Goal: Task Accomplishment & Management: Complete application form

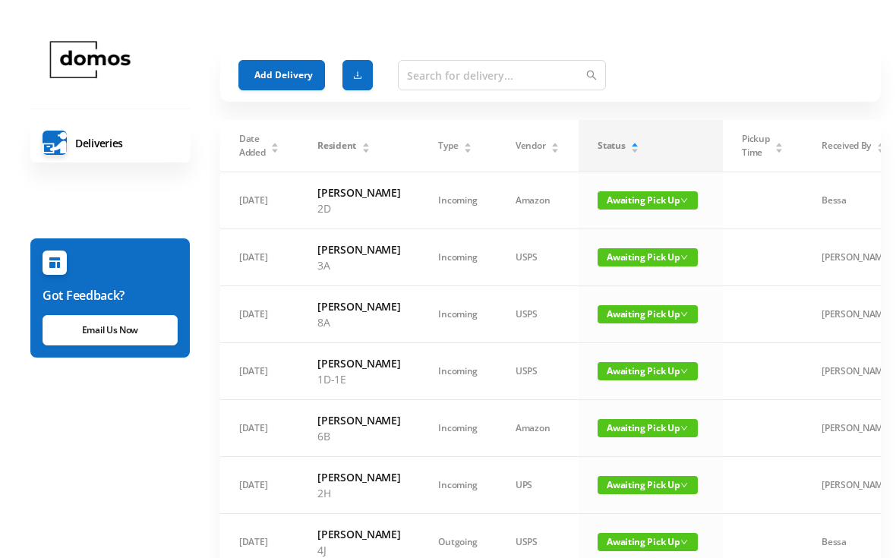
click at [289, 72] on button "Add Delivery" at bounding box center [281, 75] width 87 height 30
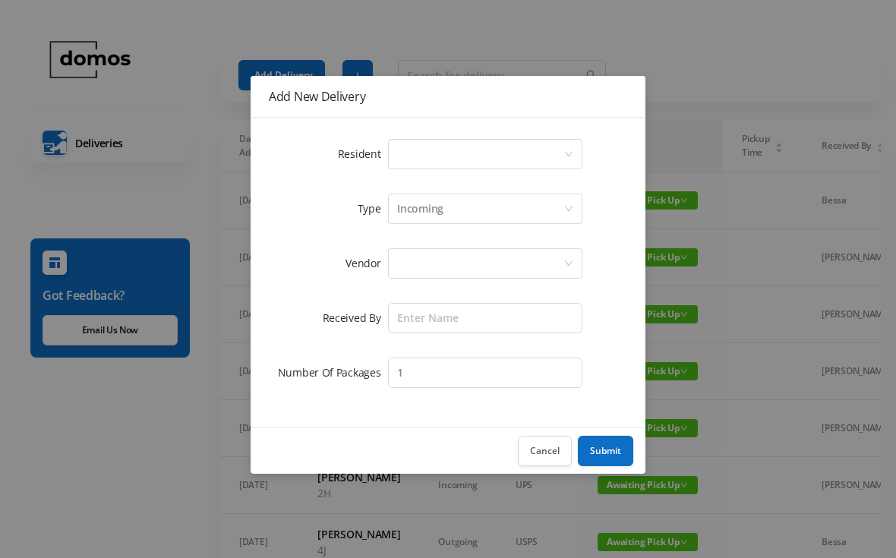
click at [463, 160] on div "Select a person" at bounding box center [480, 154] width 166 height 29
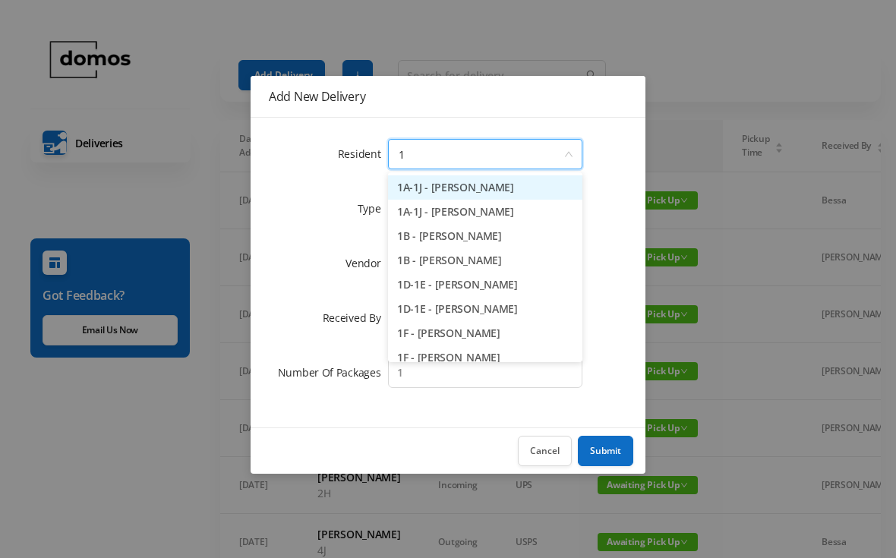
type input "1d"
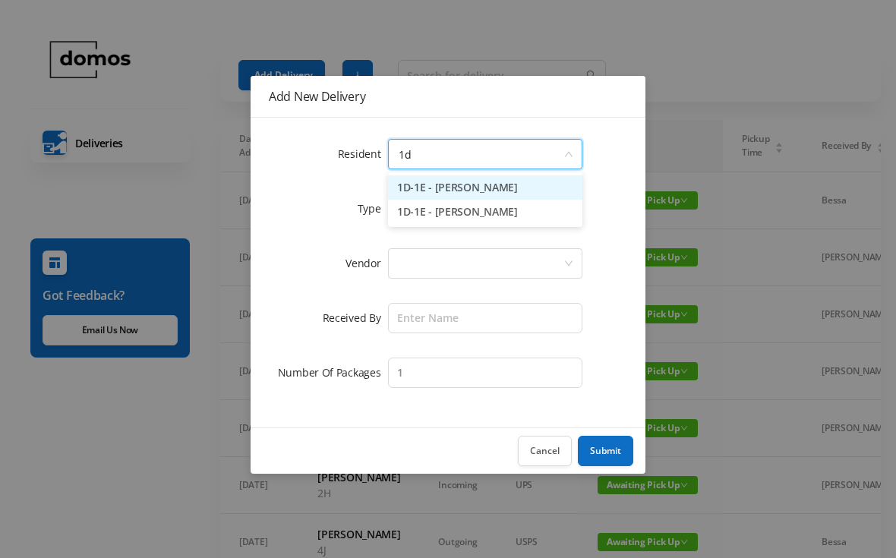
click at [469, 184] on li "1D-1E - [PERSON_NAME]" at bounding box center [485, 187] width 194 height 24
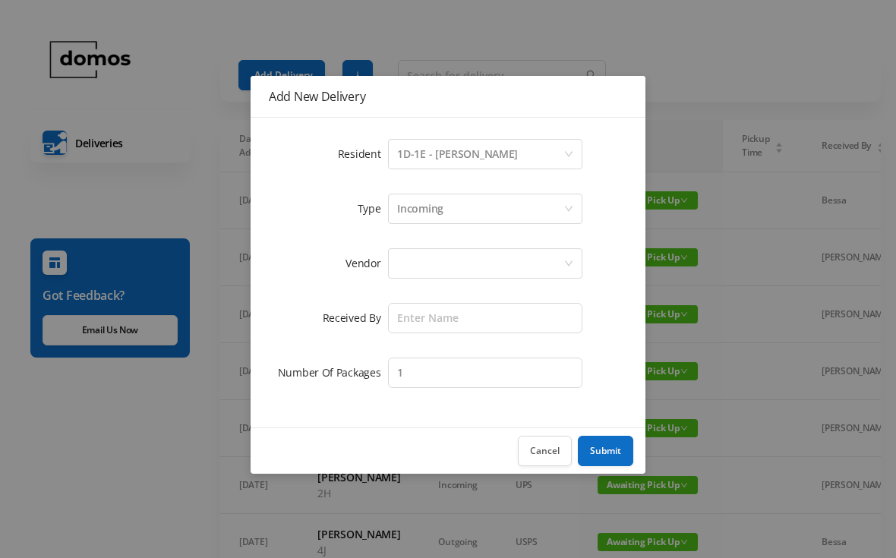
click at [474, 258] on div at bounding box center [480, 263] width 166 height 29
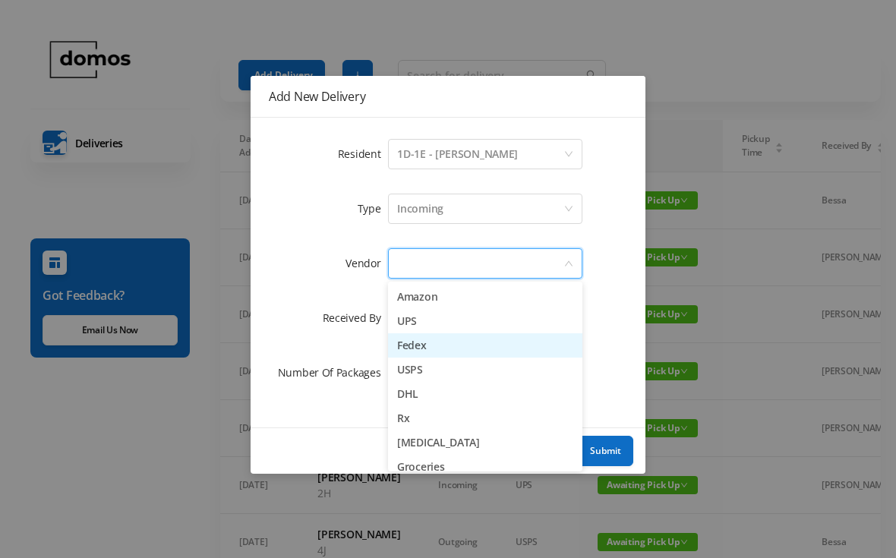
click at [438, 344] on li "Fedex" at bounding box center [485, 345] width 194 height 24
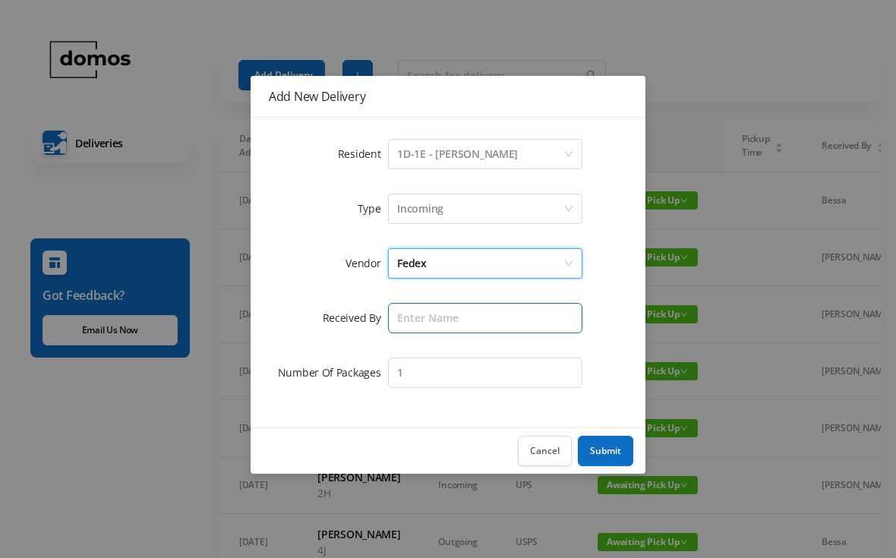
click at [472, 309] on input "text" at bounding box center [485, 318] width 194 height 30
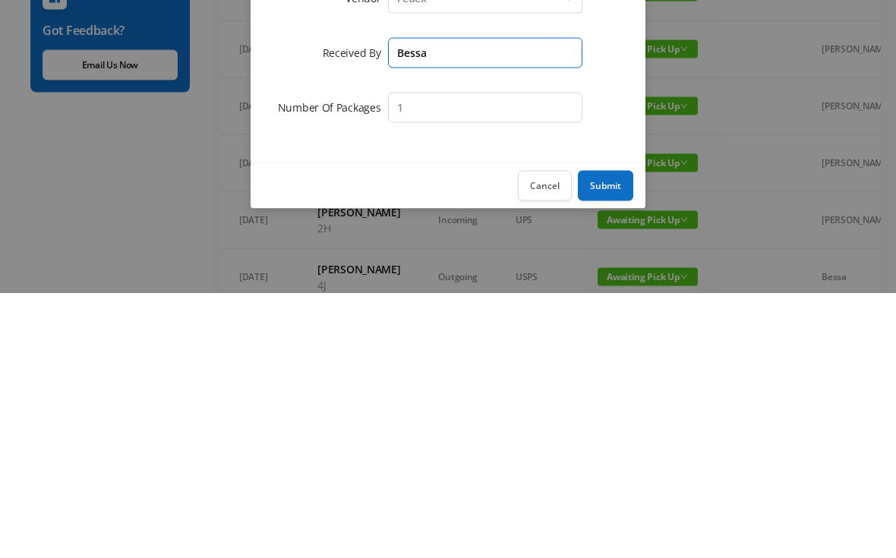
type input "Bessa"
click at [612, 436] on button "Submit" at bounding box center [605, 451] width 55 height 30
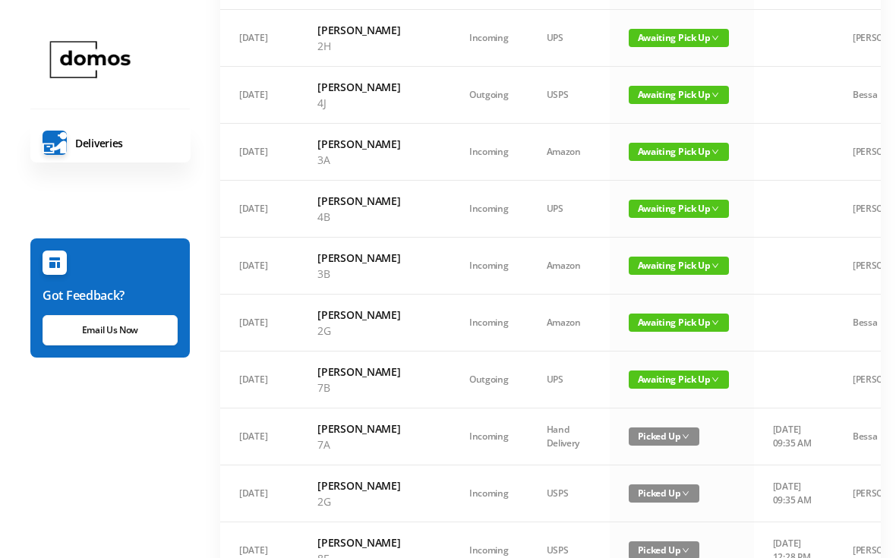
scroll to position [521, 0]
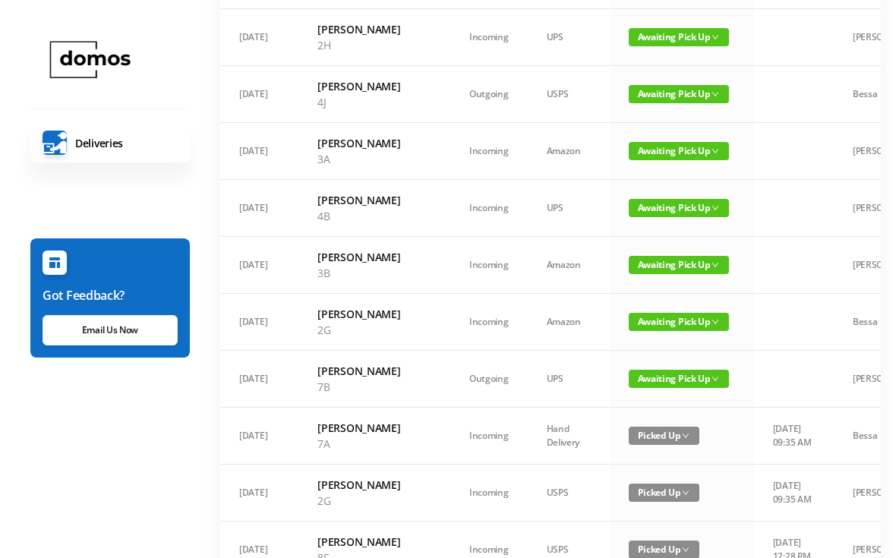
click at [652, 103] on span "Awaiting Pick Up" at bounding box center [679, 94] width 100 height 18
click at [637, 189] on link "Picked Up" at bounding box center [638, 187] width 99 height 24
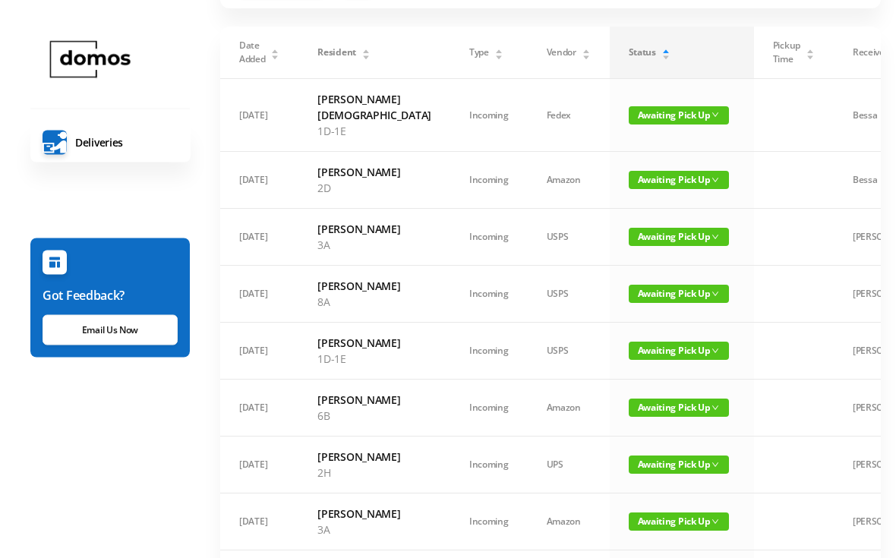
scroll to position [0, 0]
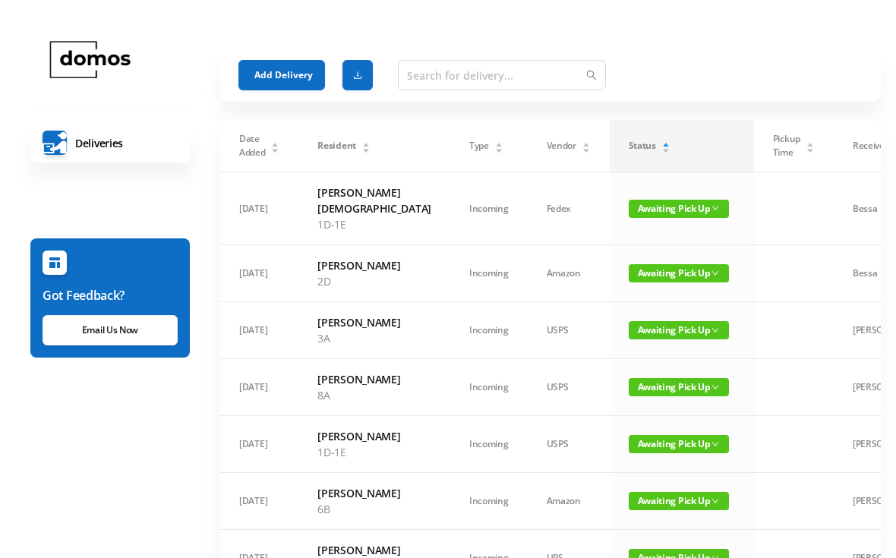
click at [296, 74] on button "Add Delivery" at bounding box center [281, 75] width 87 height 30
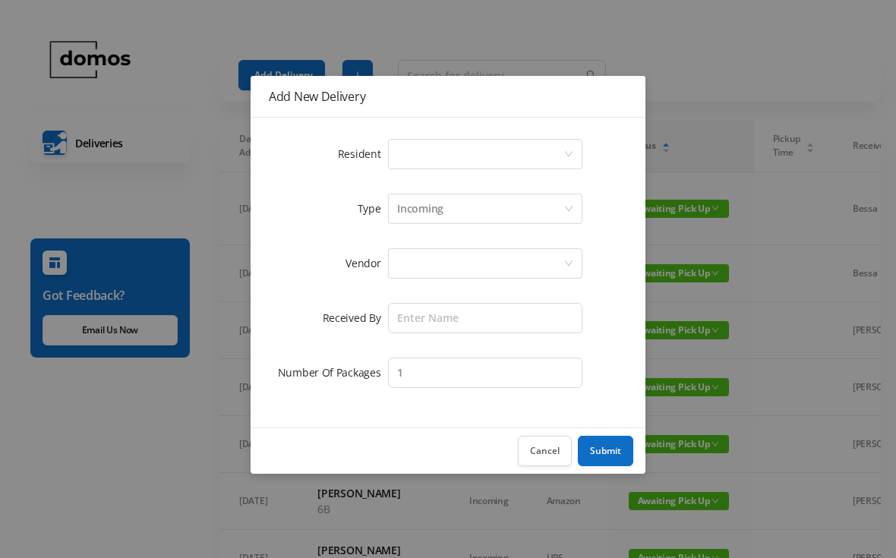
click at [491, 156] on div "Select a person" at bounding box center [480, 154] width 166 height 29
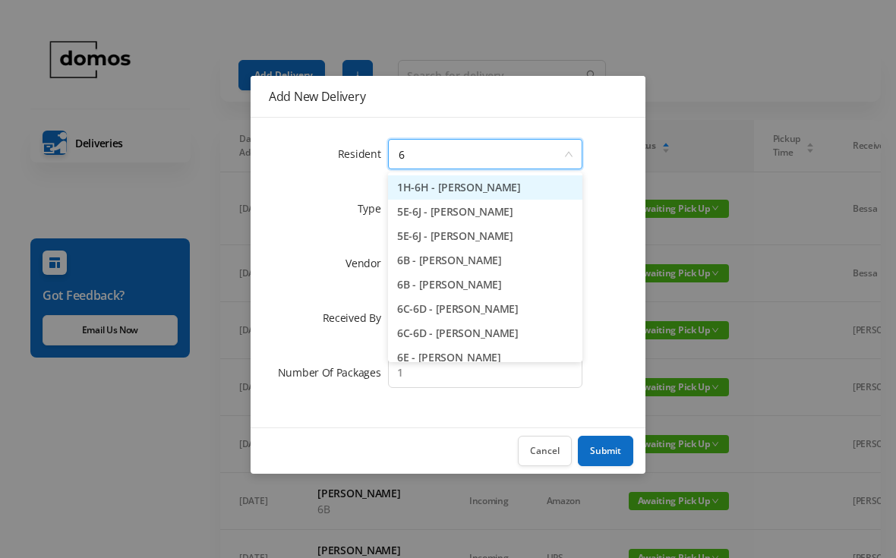
type input "6b"
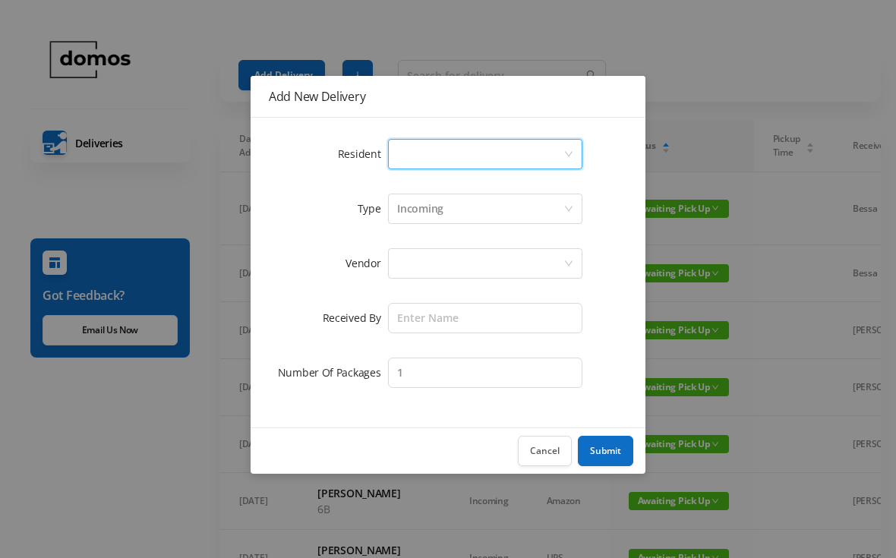
click at [629, 169] on div "Resident Select a person Type Incoming Vendor Received By Number Of Packages 1" at bounding box center [448, 273] width 395 height 310
click at [545, 449] on button "Cancel" at bounding box center [545, 451] width 54 height 30
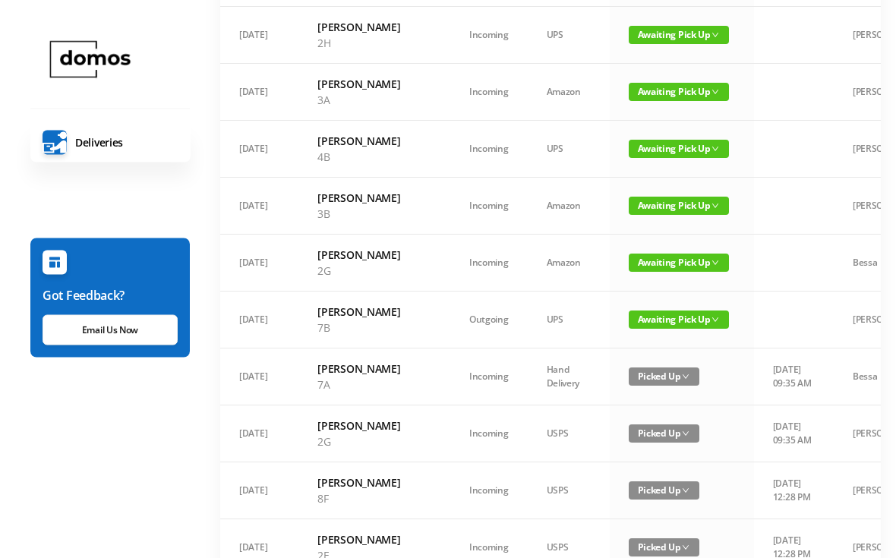
scroll to position [523, 0]
click at [638, 215] on span "Awaiting Pick Up" at bounding box center [679, 206] width 100 height 18
click at [623, 335] on link "Picked Up" at bounding box center [634, 331] width 99 height 24
click at [630, 215] on span "Awaiting Pick Up" at bounding box center [679, 206] width 100 height 18
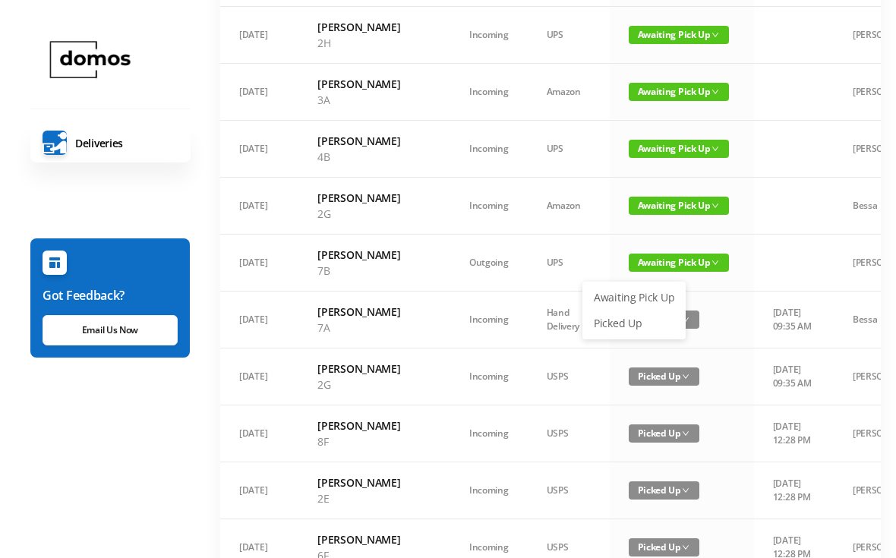
click at [635, 323] on link "Picked Up" at bounding box center [634, 323] width 99 height 24
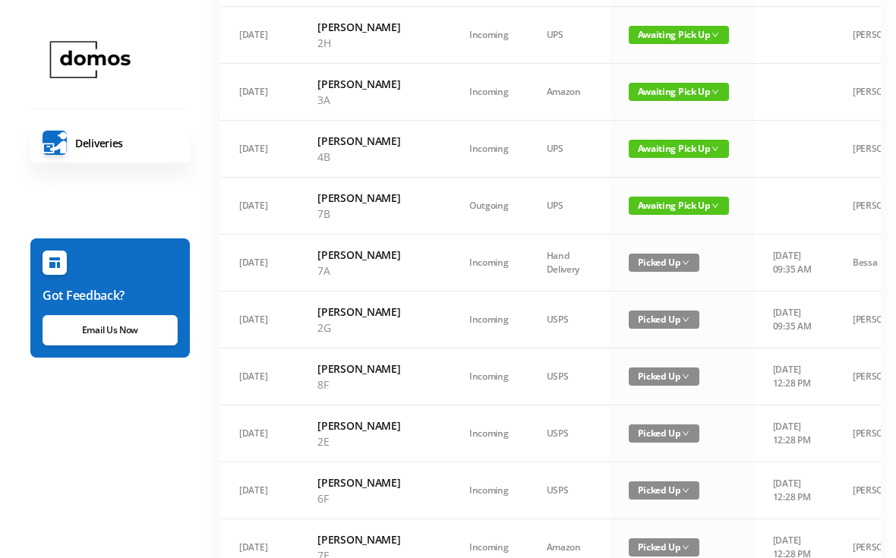
click at [631, 158] on span "Awaiting Pick Up" at bounding box center [679, 149] width 100 height 18
click at [620, 256] on link "Picked Up" at bounding box center [634, 258] width 99 height 24
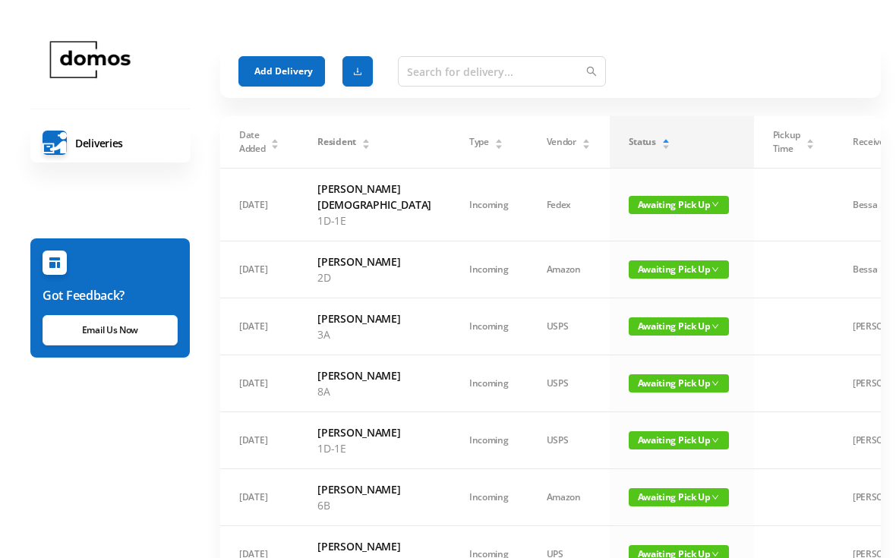
scroll to position [0, 0]
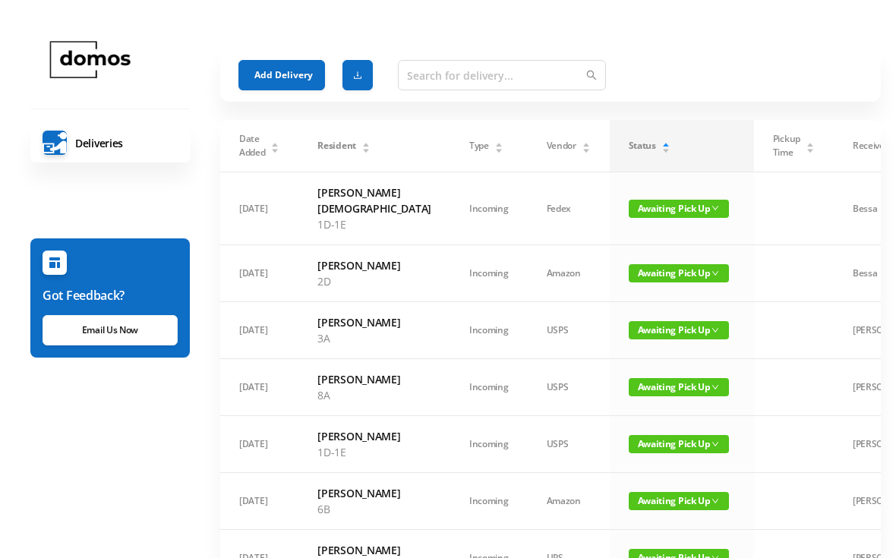
click at [286, 60] on button "Add Delivery" at bounding box center [281, 75] width 87 height 30
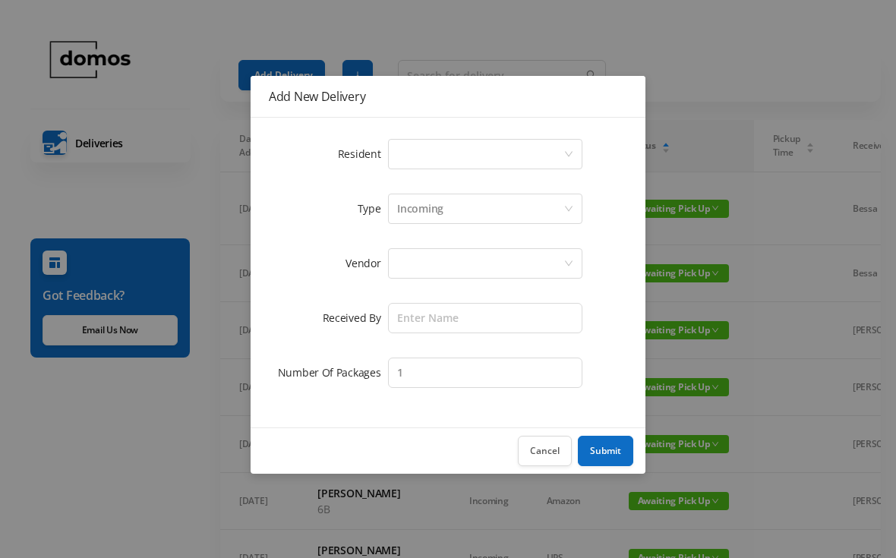
click at [441, 160] on div "Select a person" at bounding box center [480, 154] width 166 height 29
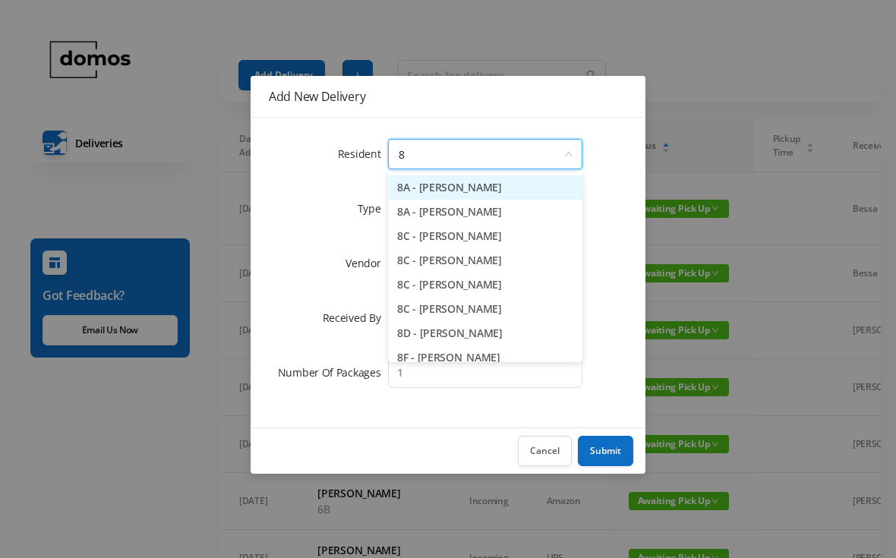
type input "8f"
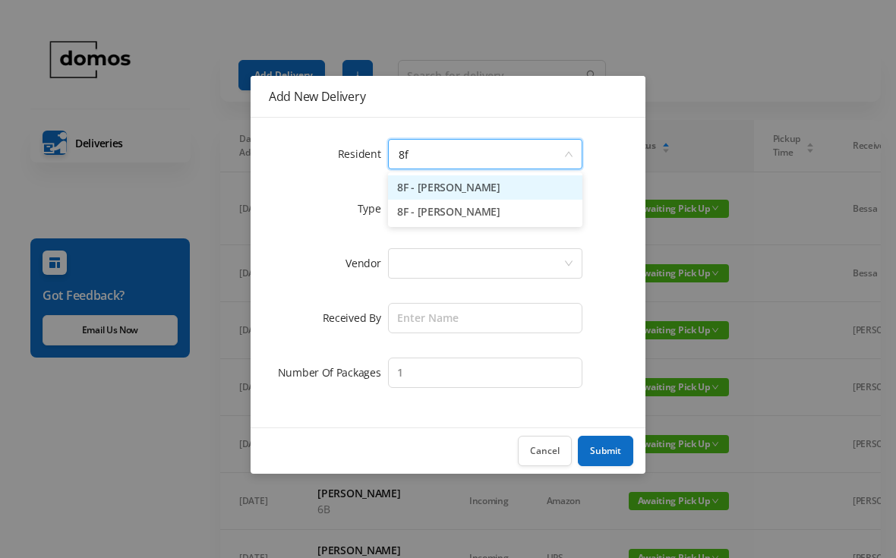
click at [500, 187] on li "8F - [PERSON_NAME]" at bounding box center [485, 187] width 194 height 24
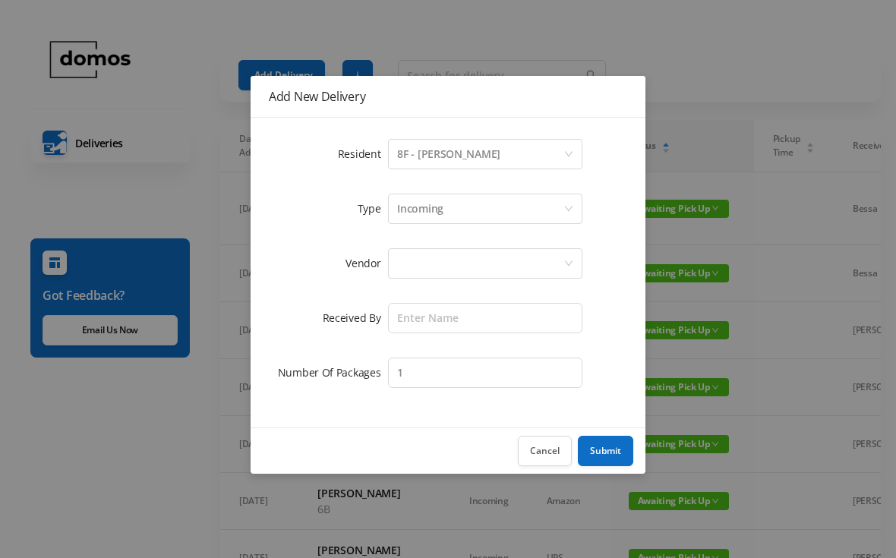
click at [497, 266] on div at bounding box center [480, 263] width 166 height 29
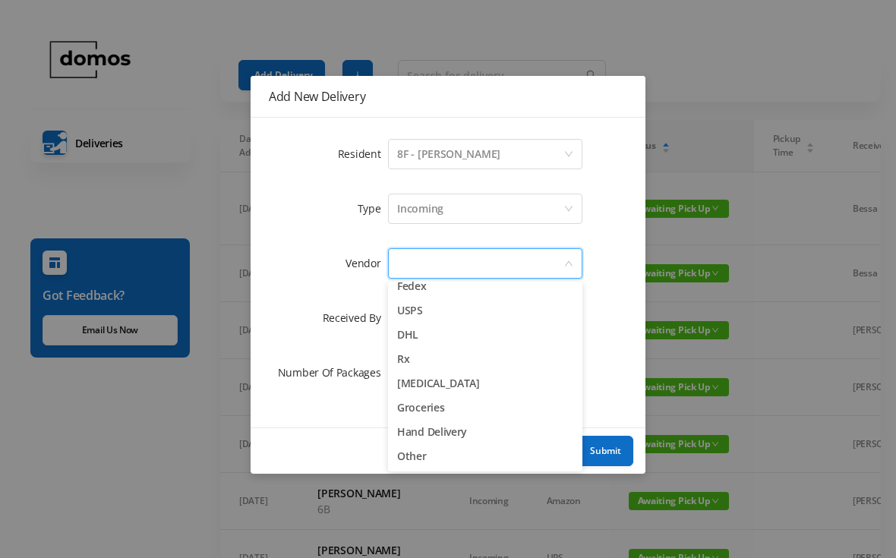
scroll to position [59, 0]
click at [422, 451] on li "Other" at bounding box center [485, 456] width 194 height 24
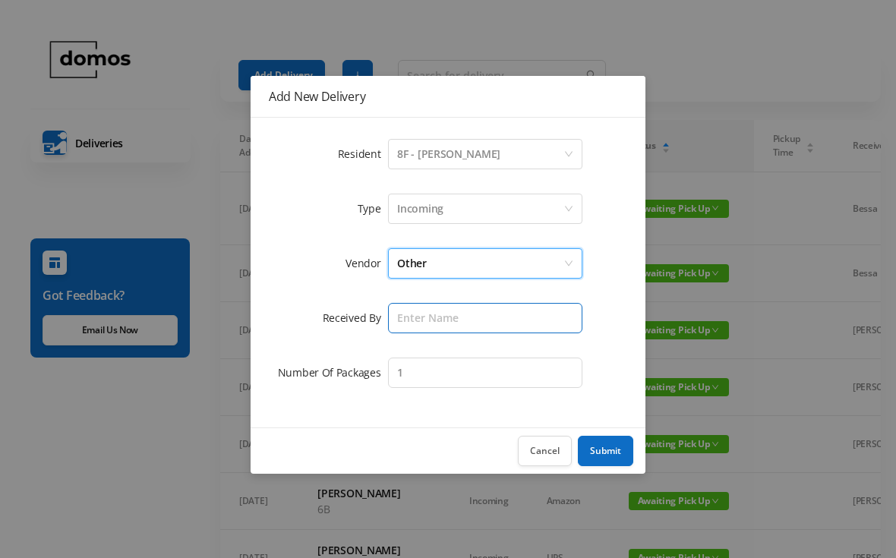
click at [483, 316] on input "text" at bounding box center [485, 318] width 194 height 30
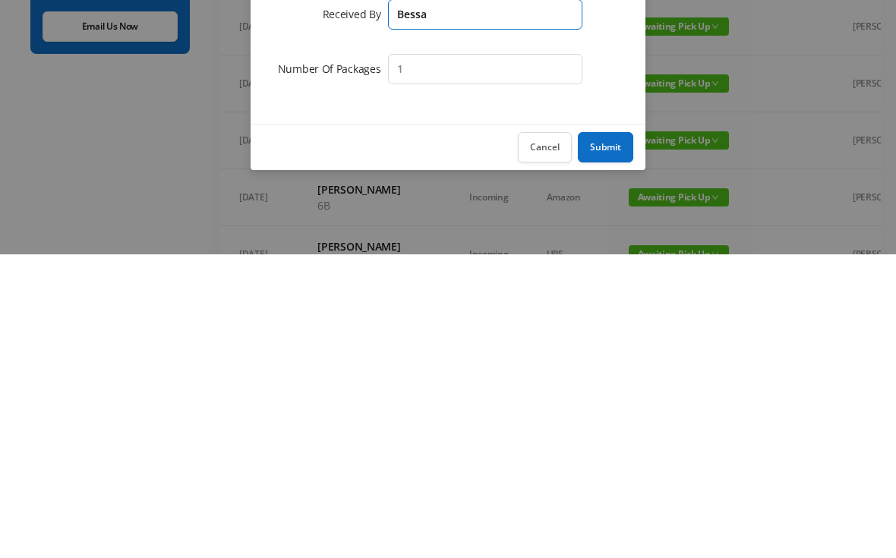
type input "Bessa"
click at [619, 436] on button "Submit" at bounding box center [605, 451] width 55 height 30
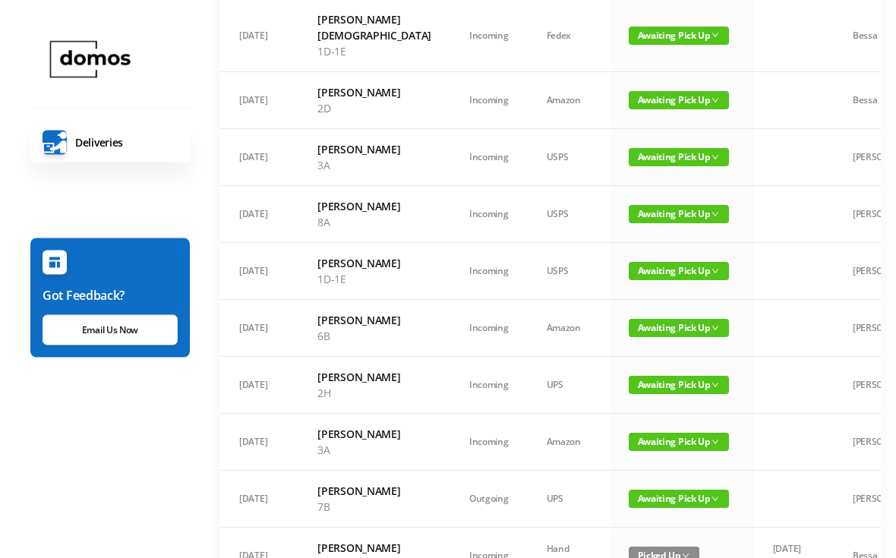
scroll to position [0, 0]
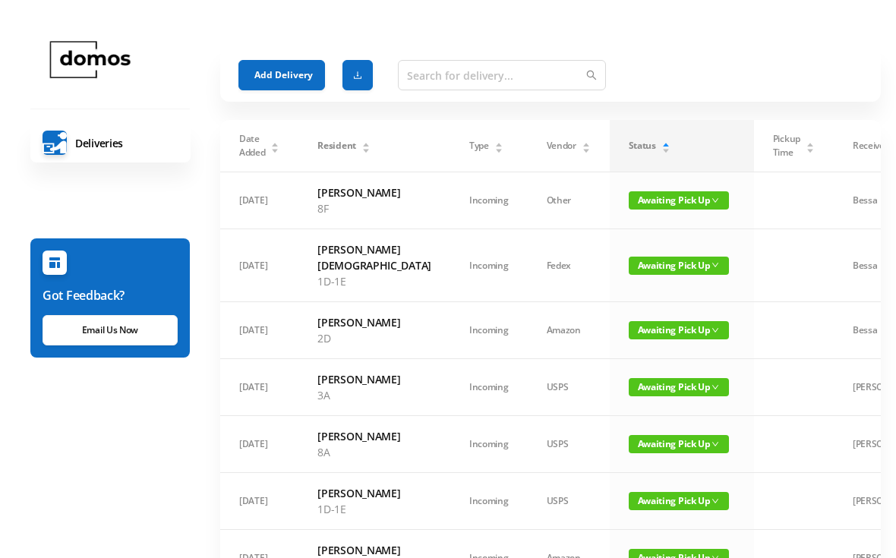
click at [289, 68] on button "Add Delivery" at bounding box center [281, 75] width 87 height 30
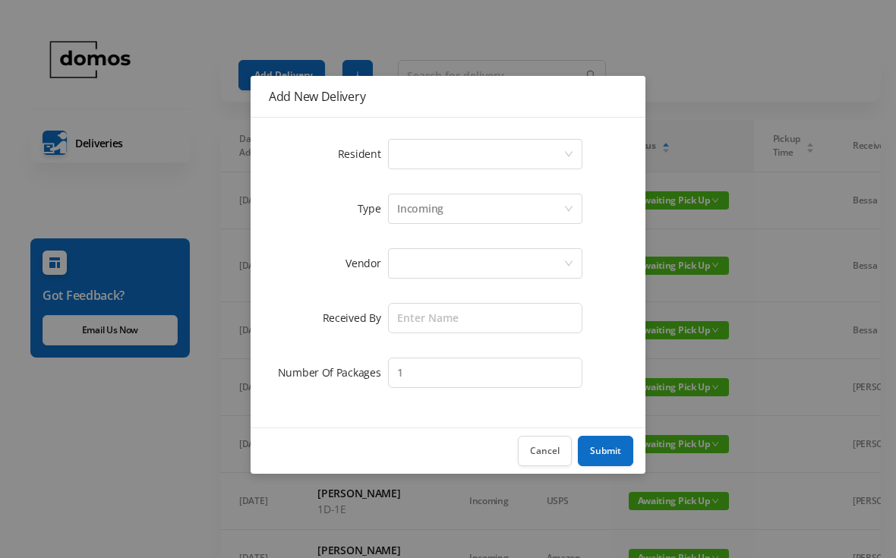
click at [445, 162] on div "Select a person" at bounding box center [480, 154] width 166 height 29
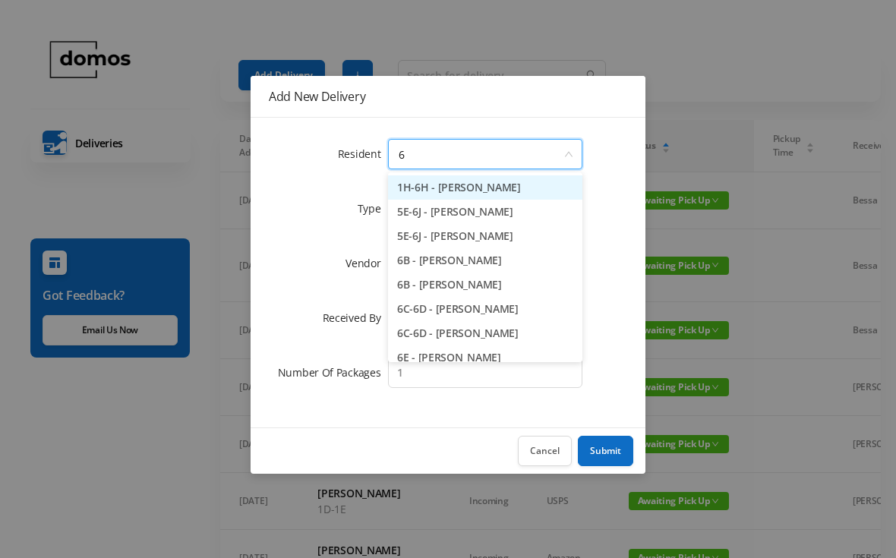
type input "6f"
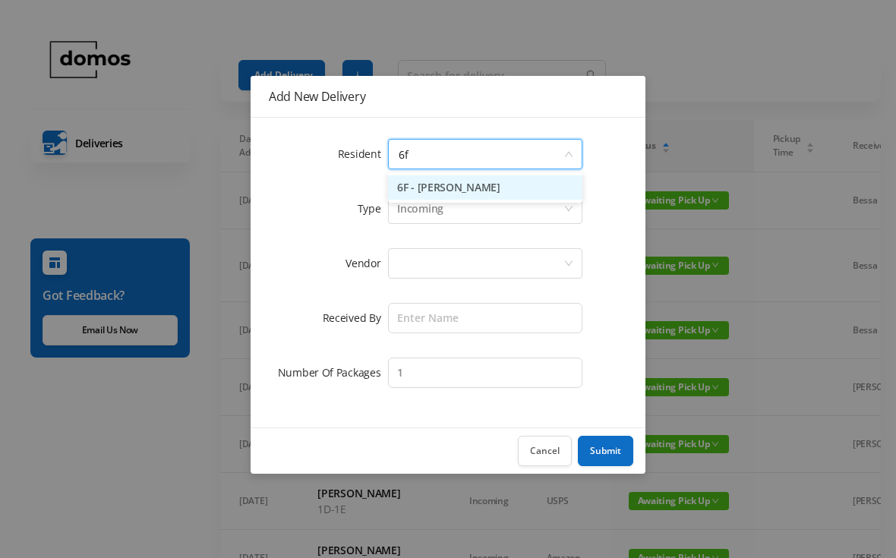
click at [489, 192] on li "6F - [PERSON_NAME]" at bounding box center [485, 187] width 194 height 24
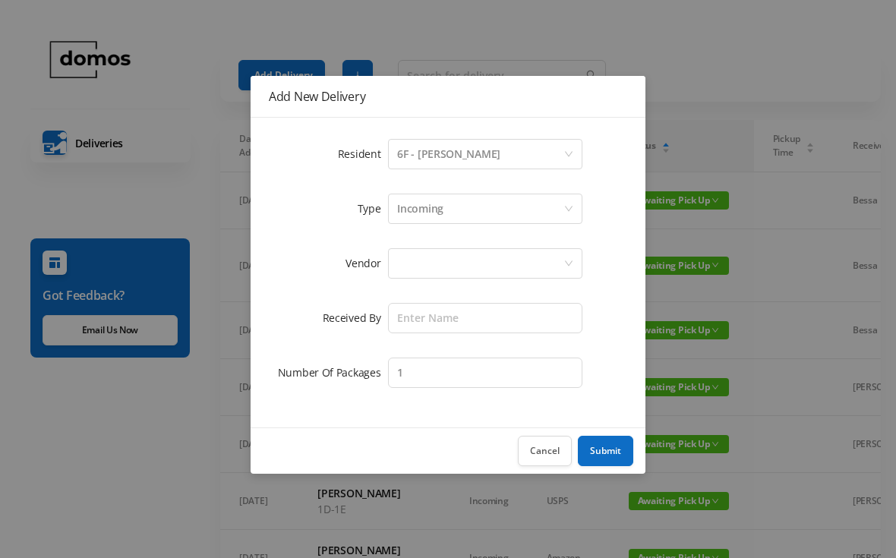
click at [490, 257] on div at bounding box center [480, 263] width 166 height 29
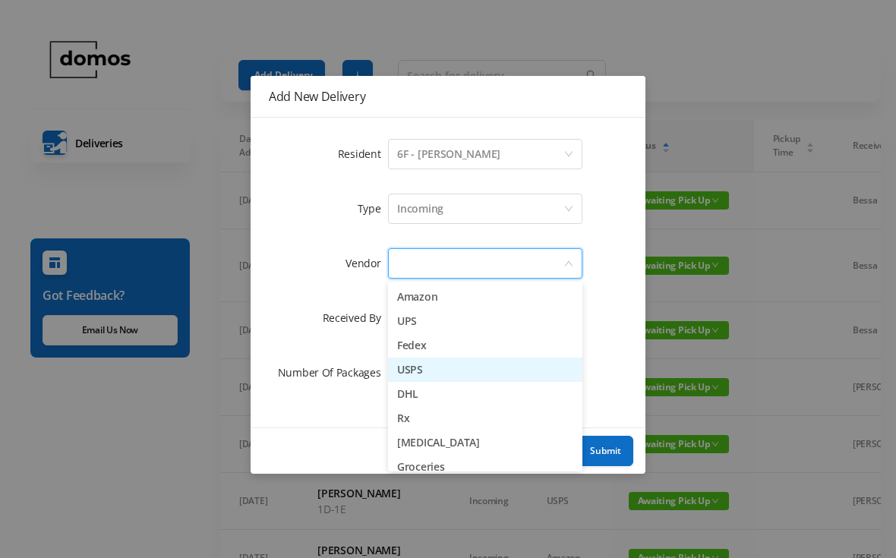
click at [432, 369] on li "USPS" at bounding box center [485, 370] width 194 height 24
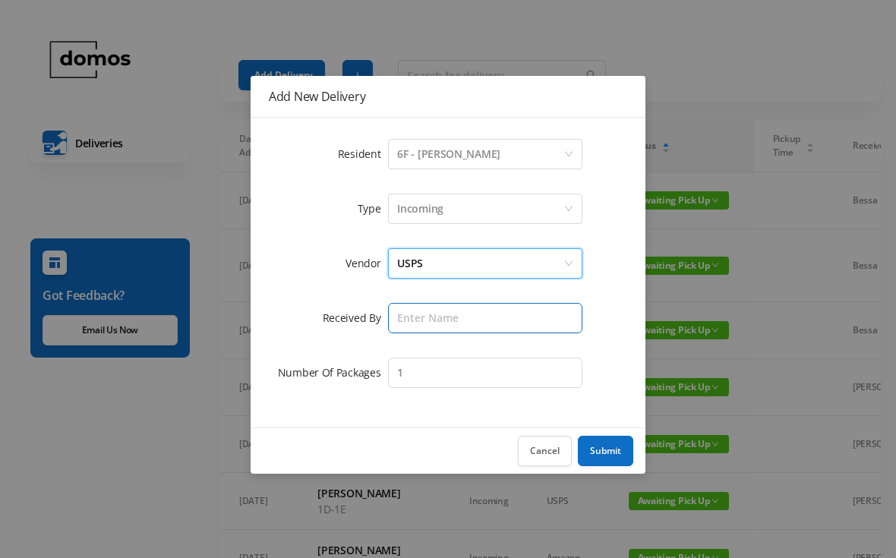
click at [483, 312] on input "text" at bounding box center [485, 318] width 194 height 30
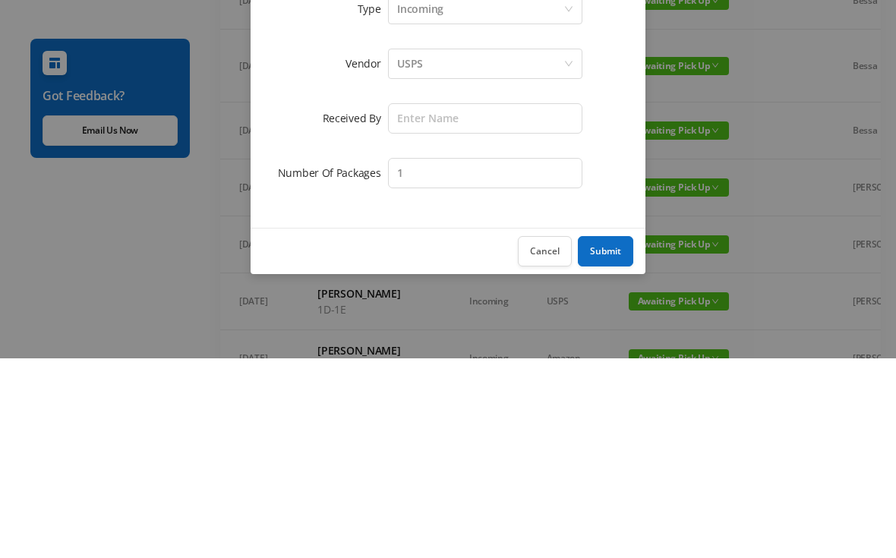
click at [467, 249] on div "USPS" at bounding box center [480, 263] width 166 height 29
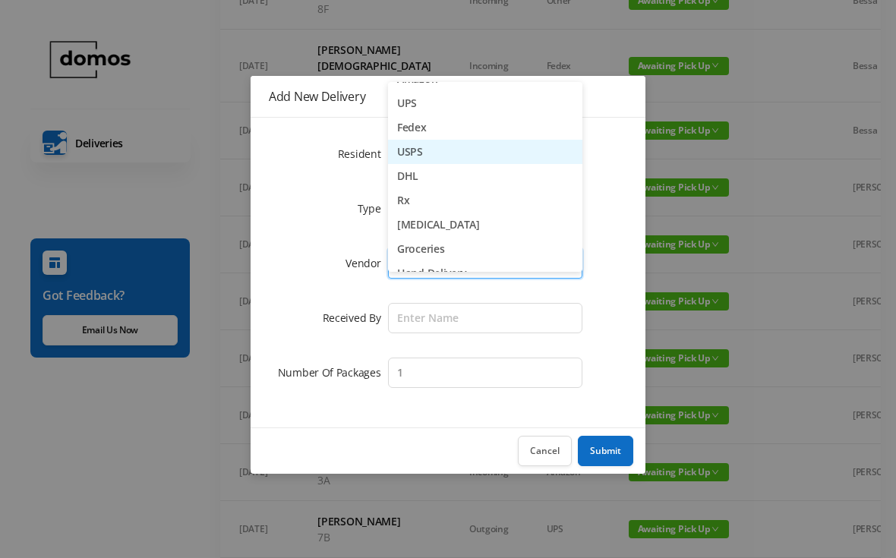
scroll to position [17, 0]
click at [475, 148] on li "USPS" at bounding box center [485, 153] width 194 height 24
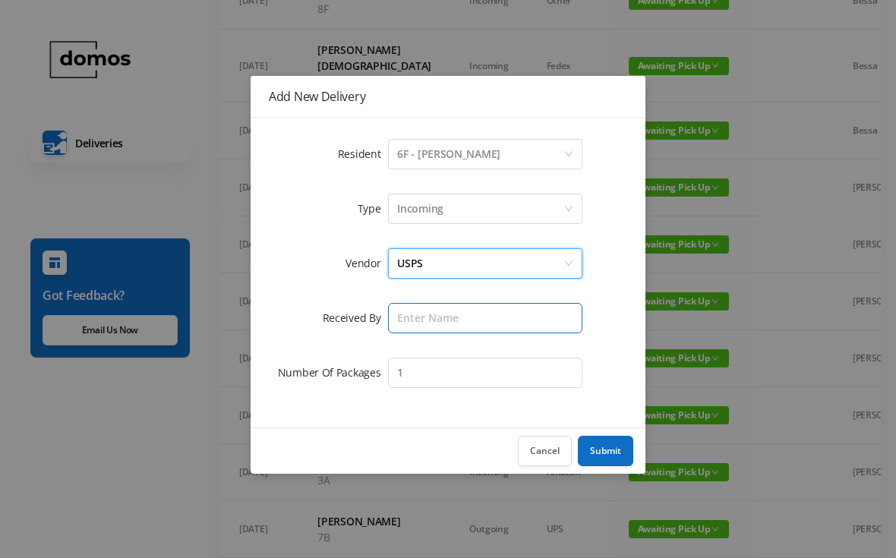
click at [476, 310] on input "text" at bounding box center [485, 318] width 194 height 30
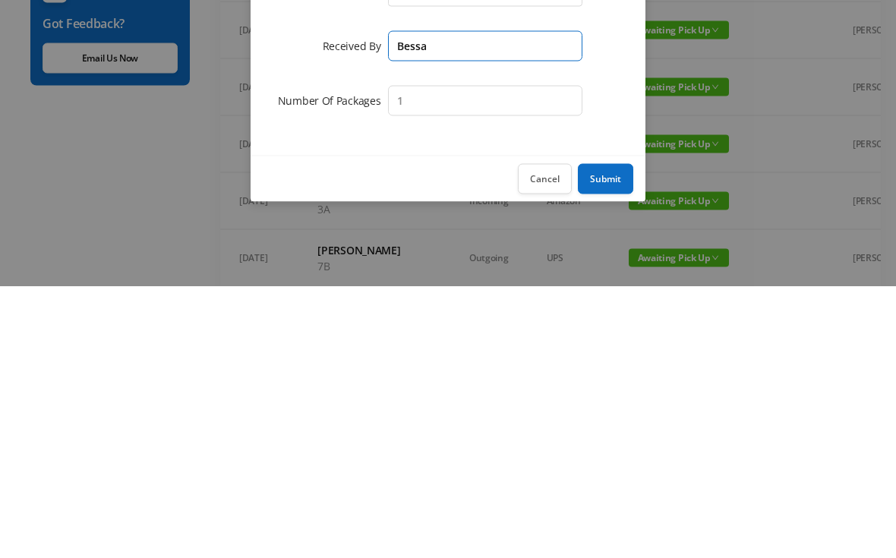
type input "Bessa"
click at [611, 436] on button "Submit" at bounding box center [605, 451] width 55 height 30
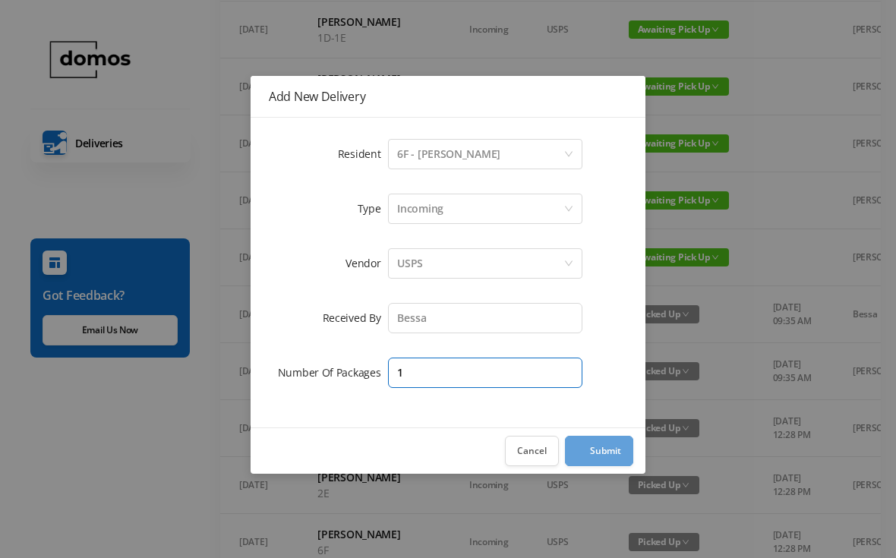
click at [474, 375] on input "1" at bounding box center [485, 373] width 194 height 30
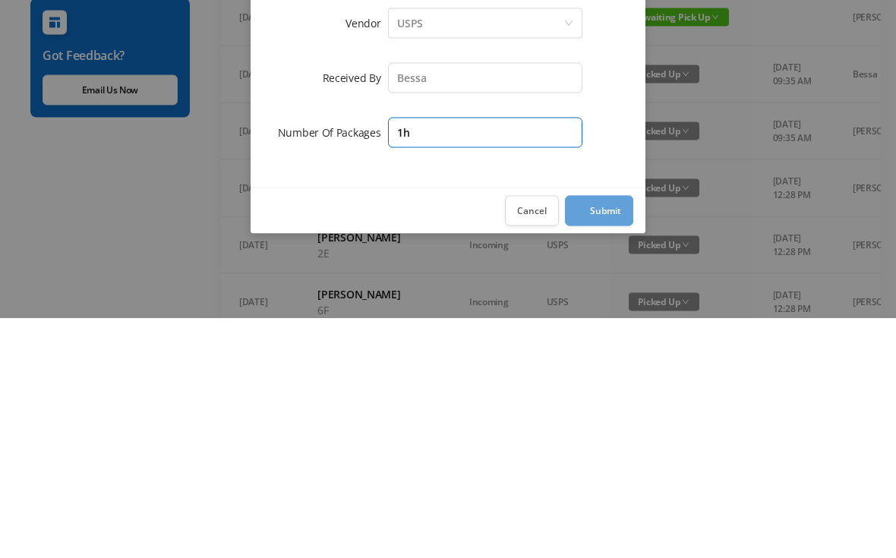
type input "1h"
click at [438, 183] on div "Resident Select a person 6F - [PERSON_NAME] Type Incoming Vendor USPS Received …" at bounding box center [448, 273] width 395 height 310
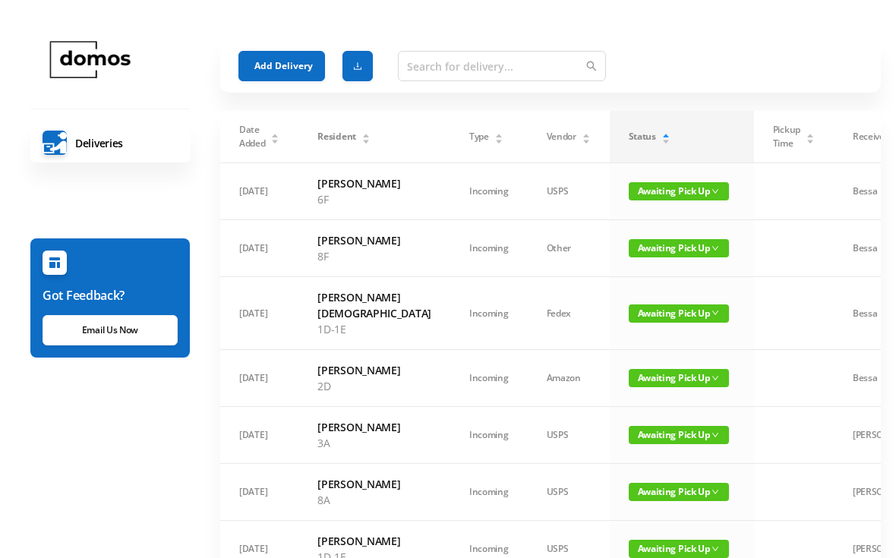
scroll to position [0, 0]
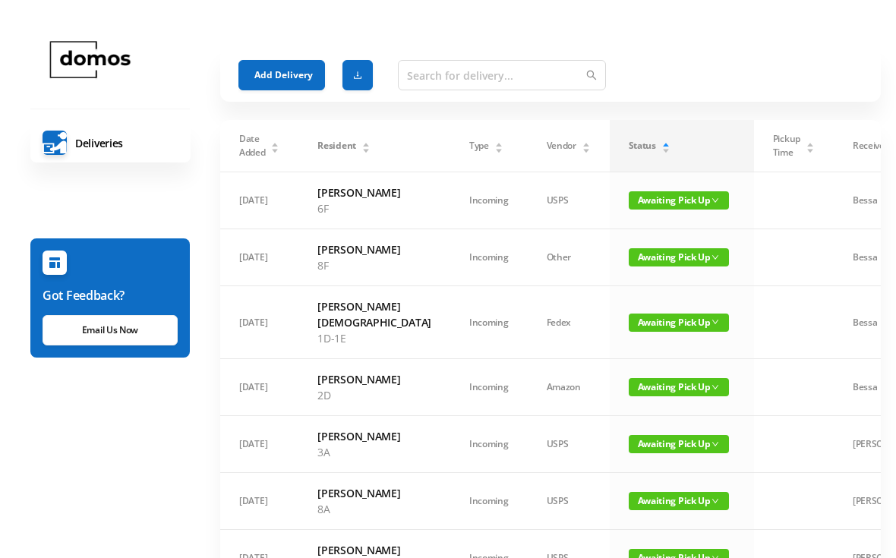
click at [629, 198] on span "Awaiting Pick Up" at bounding box center [679, 200] width 100 height 18
click at [284, 71] on button "Add Delivery" at bounding box center [281, 75] width 87 height 30
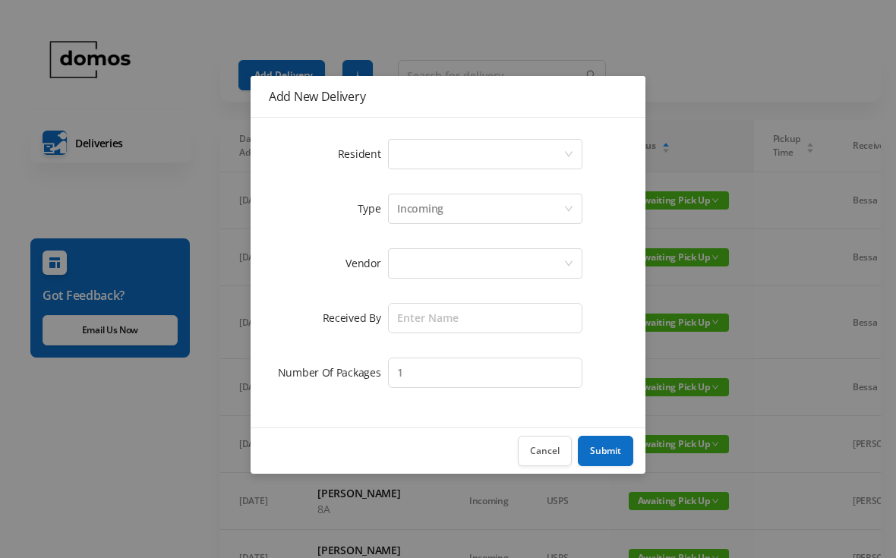
click at [457, 148] on div "Select a person" at bounding box center [480, 154] width 166 height 29
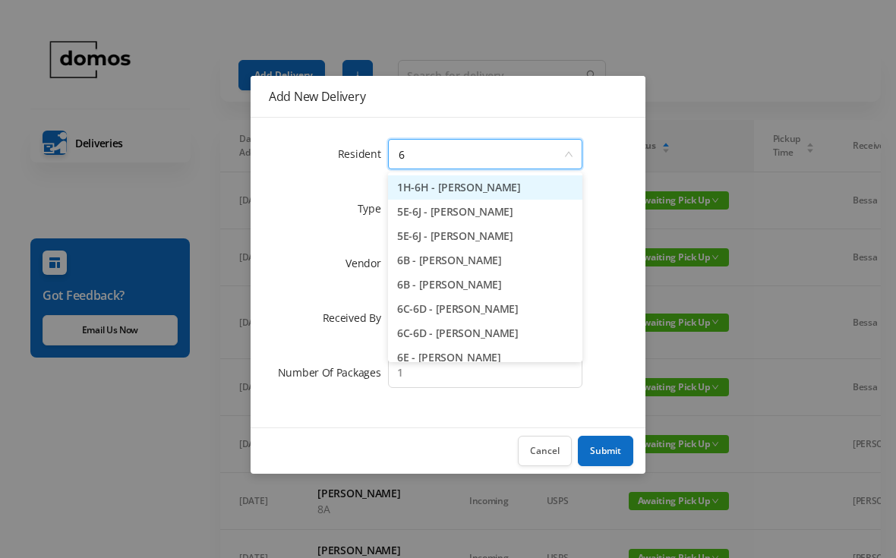
type input "6f"
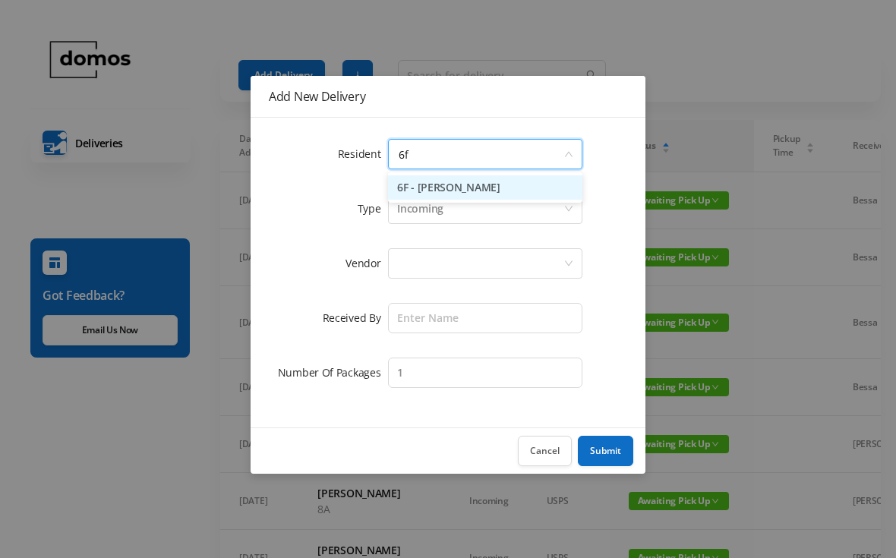
click at [471, 185] on li "6F - [PERSON_NAME]" at bounding box center [485, 187] width 194 height 24
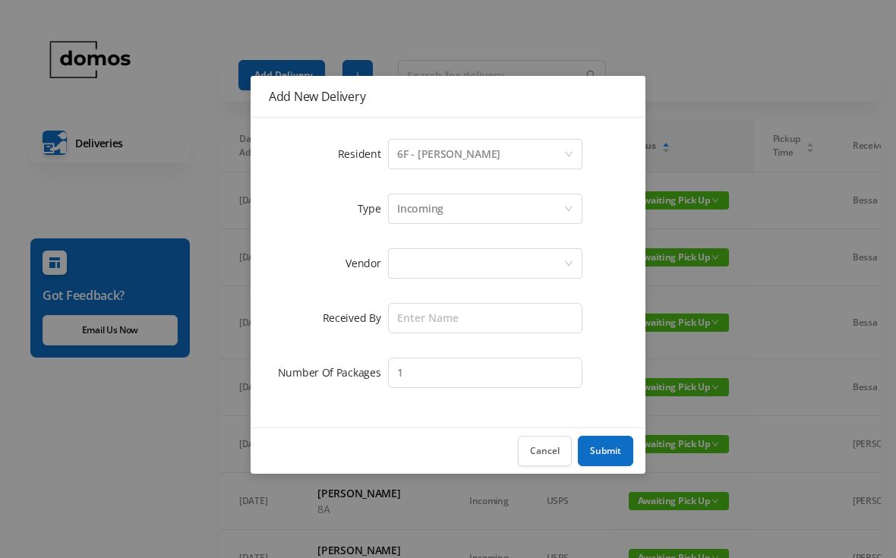
click at [462, 254] on div at bounding box center [480, 263] width 166 height 29
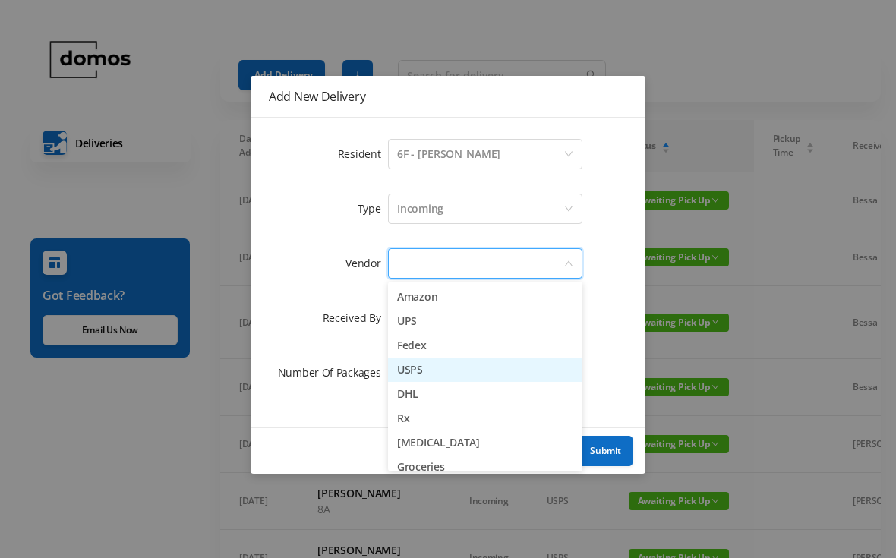
click at [433, 371] on li "USPS" at bounding box center [485, 370] width 194 height 24
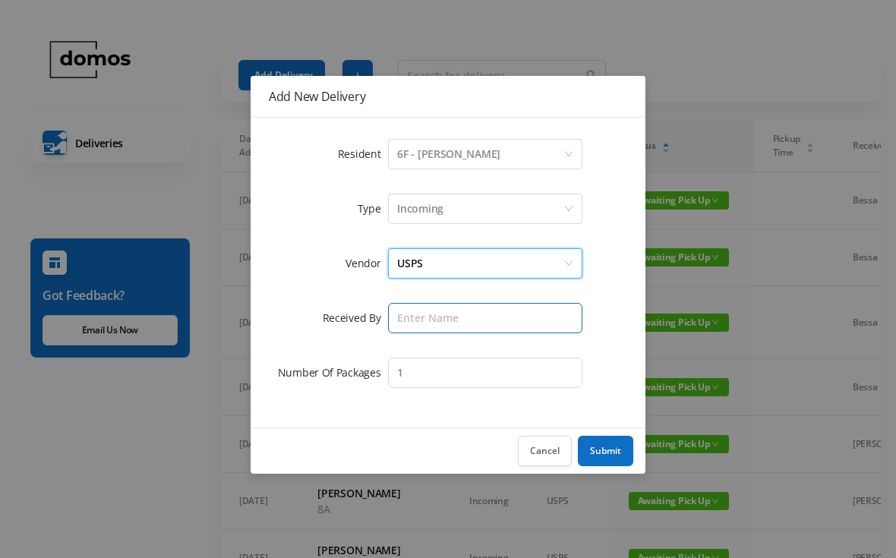
click at [472, 315] on input "text" at bounding box center [485, 318] width 194 height 30
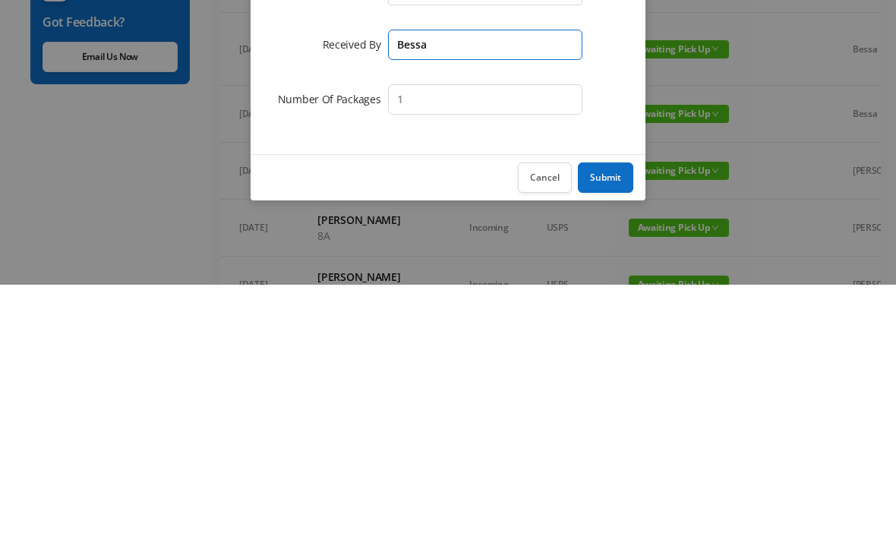
type input "Bessa"
click at [614, 436] on button "Submit" at bounding box center [605, 451] width 55 height 30
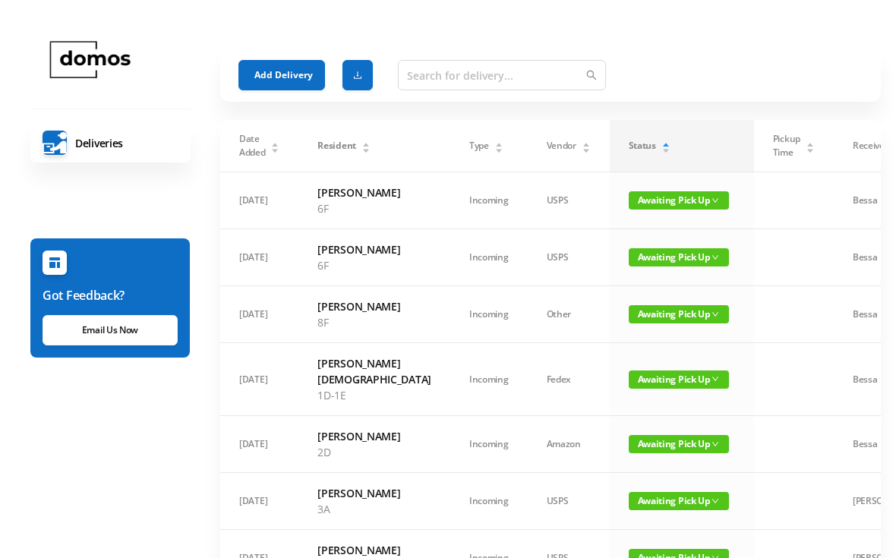
click at [288, 66] on button "Add Delivery" at bounding box center [281, 75] width 87 height 30
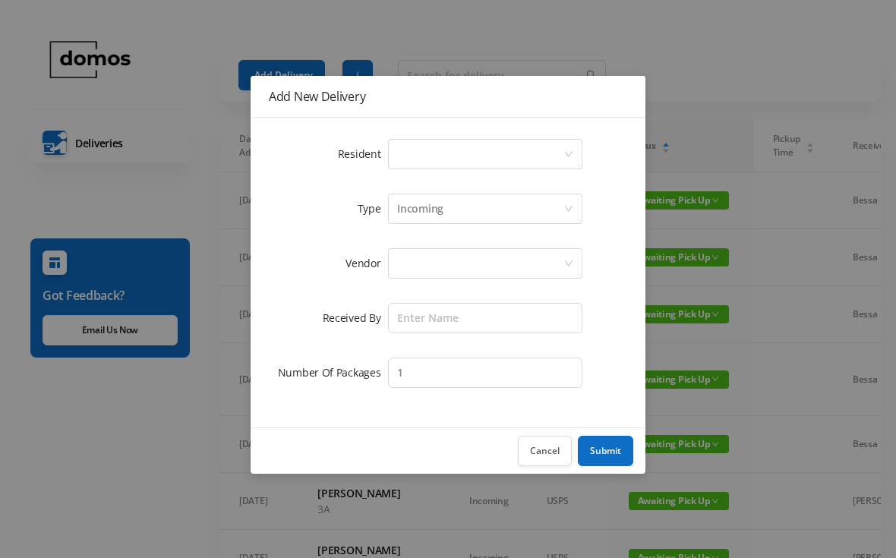
click at [461, 154] on div "Select a person" at bounding box center [480, 154] width 166 height 29
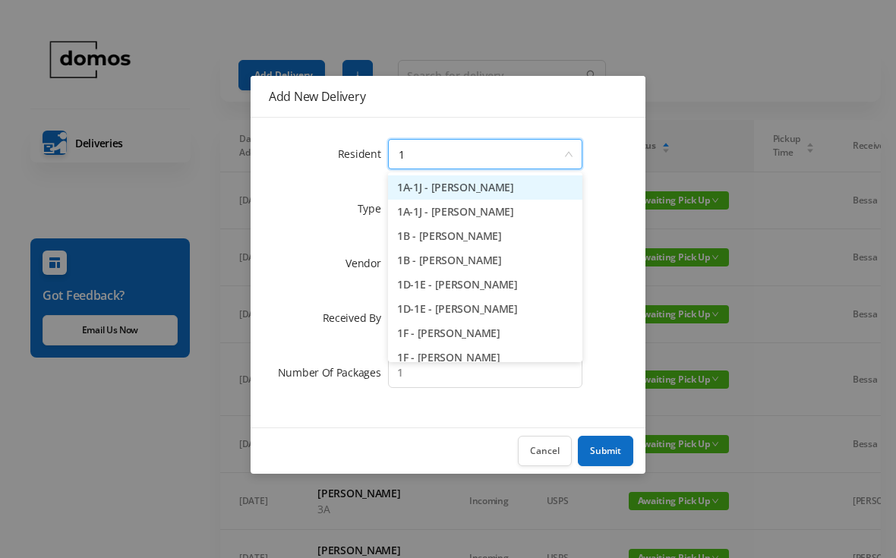
type input "1b"
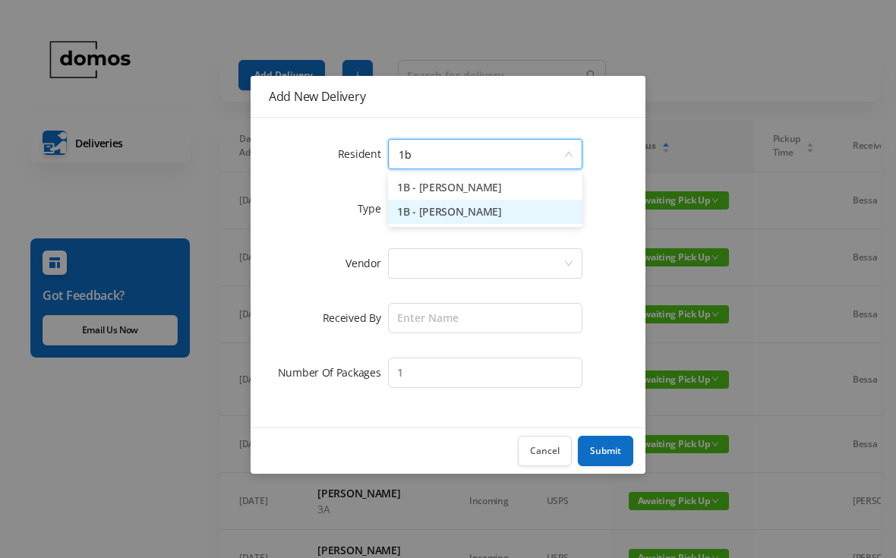
click at [471, 210] on li "1B - [PERSON_NAME]" at bounding box center [485, 212] width 194 height 24
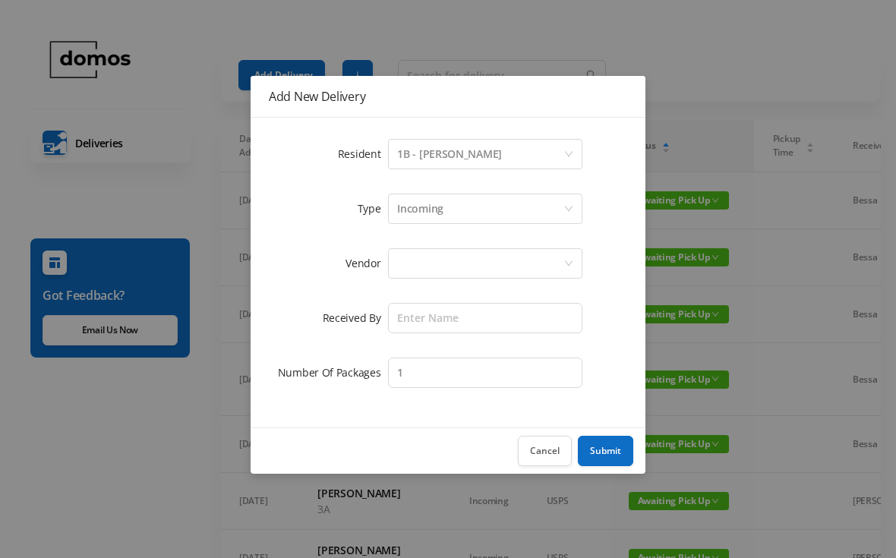
click at [477, 255] on div at bounding box center [480, 263] width 166 height 29
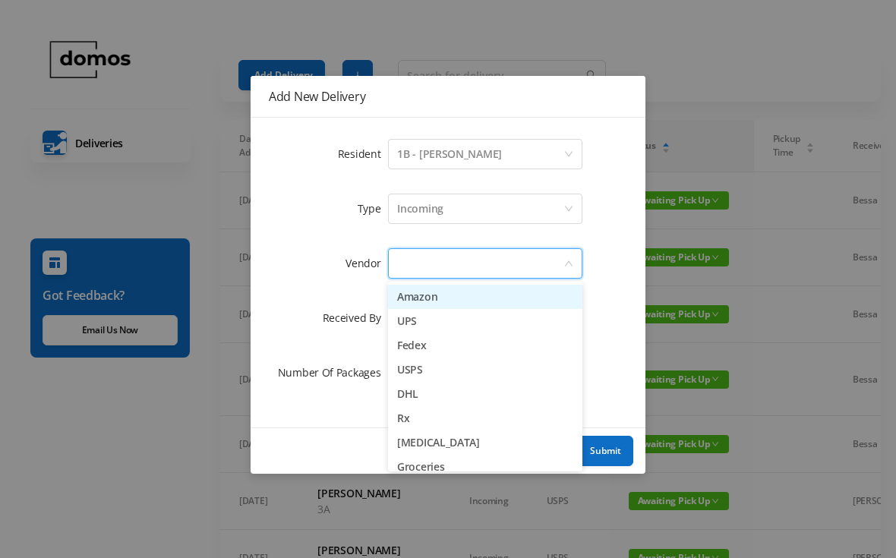
click at [444, 289] on li "Amazon" at bounding box center [485, 297] width 194 height 24
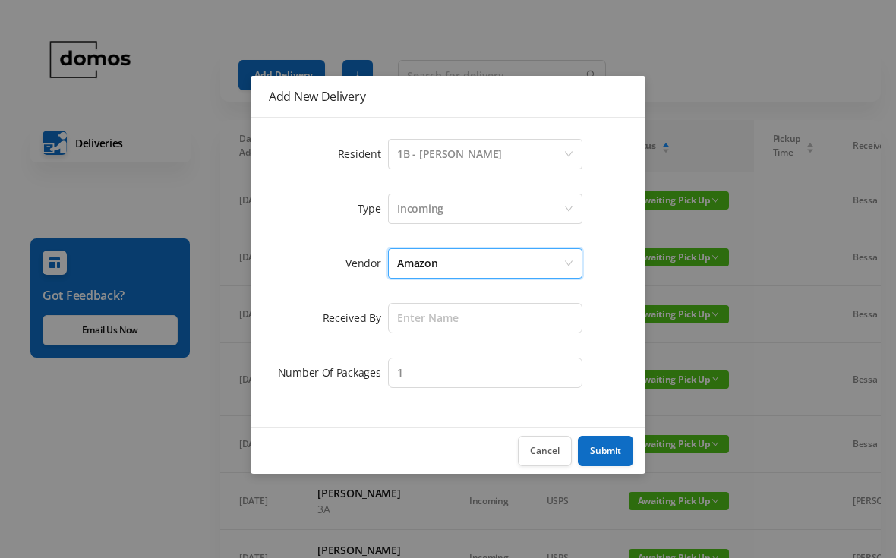
click at [452, 267] on div "Amazon" at bounding box center [480, 263] width 166 height 29
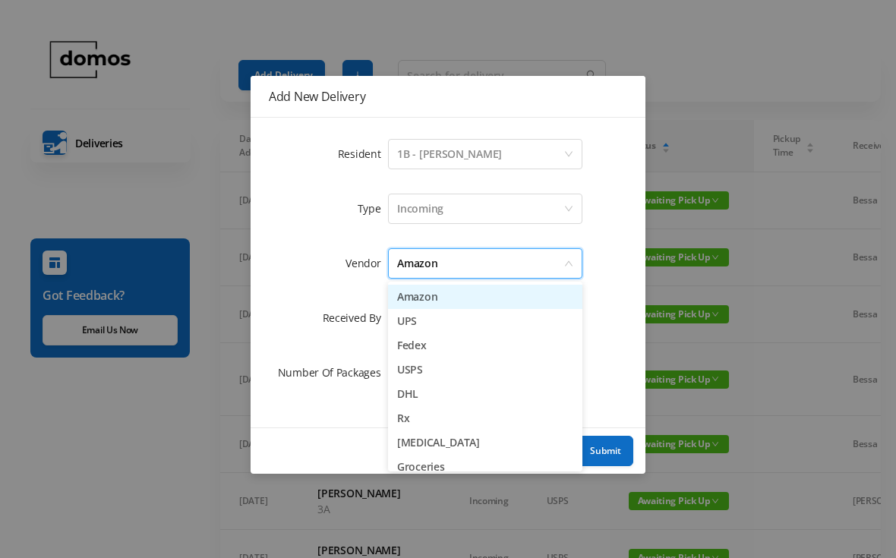
click at [437, 368] on li "USPS" at bounding box center [485, 370] width 194 height 24
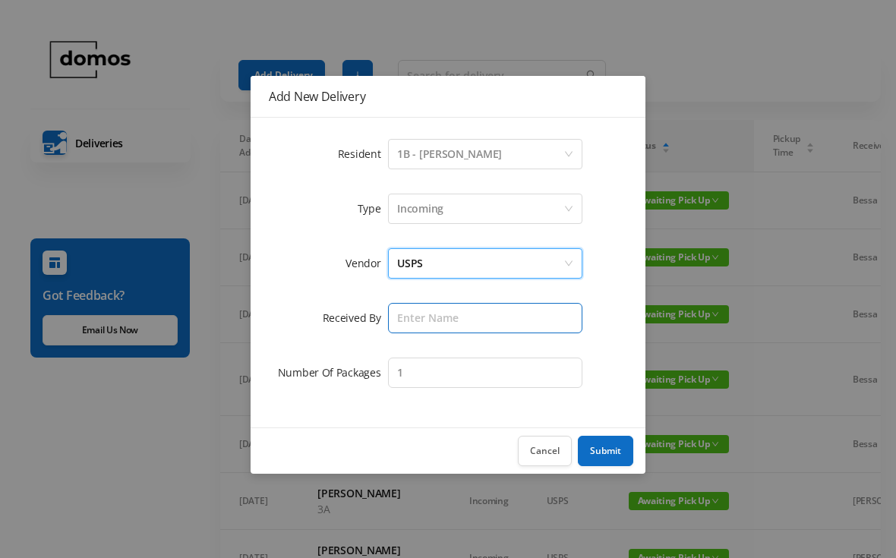
click at [482, 308] on input "text" at bounding box center [485, 318] width 194 height 30
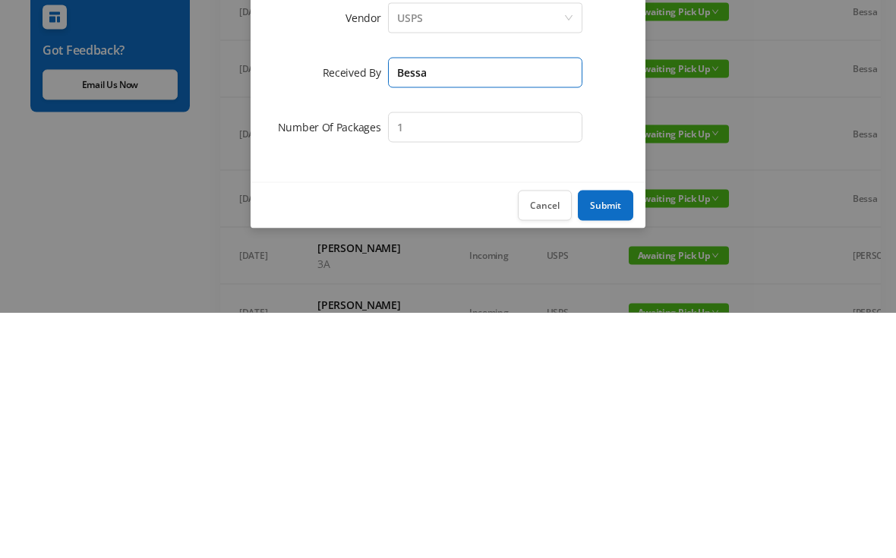
type input "Bessa"
click at [606, 436] on button "Submit" at bounding box center [605, 451] width 55 height 30
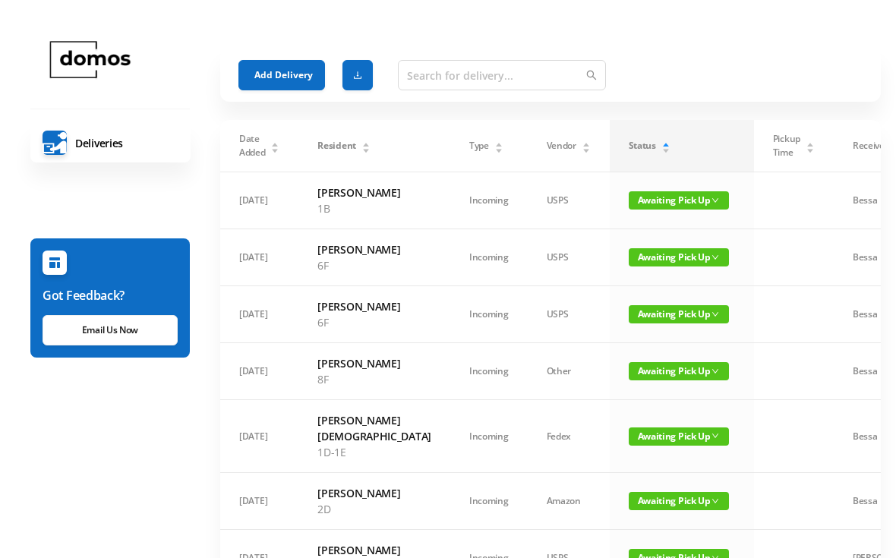
click at [298, 78] on button "Add Delivery" at bounding box center [281, 75] width 87 height 30
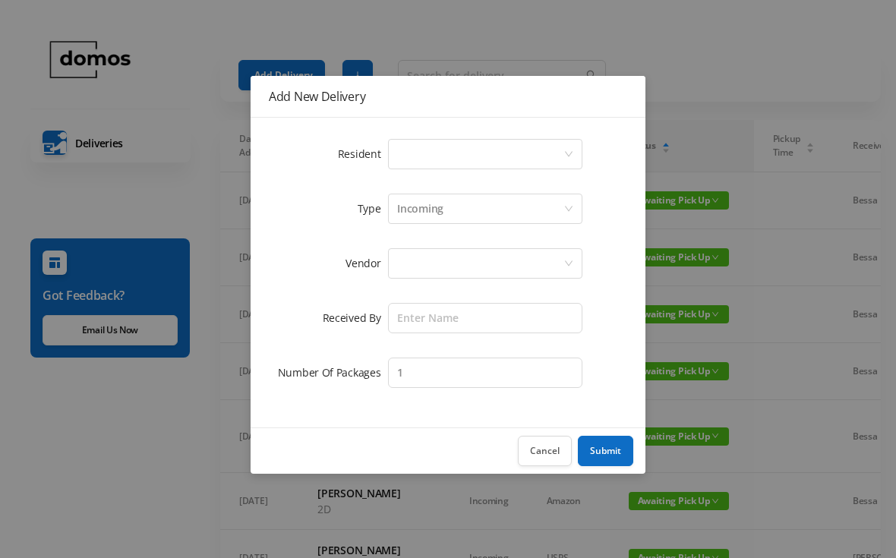
click at [475, 149] on div "Select a person" at bounding box center [480, 154] width 166 height 29
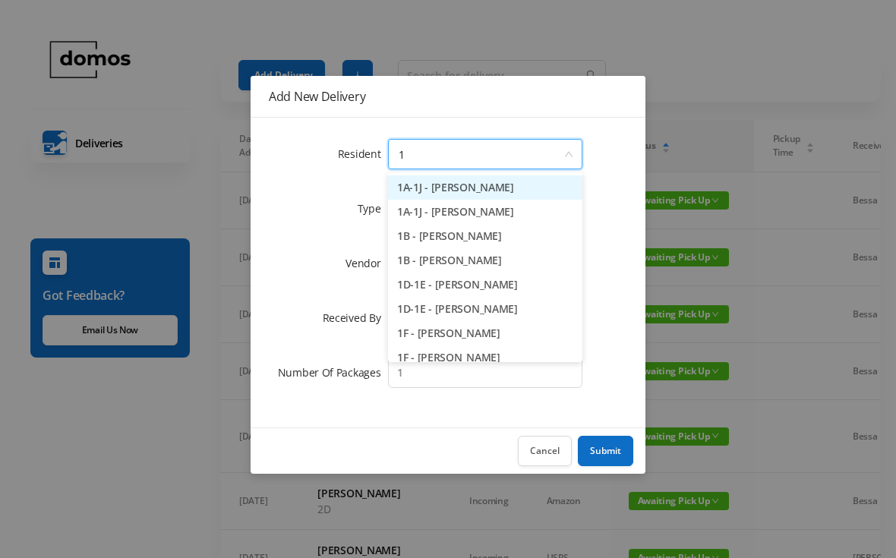
type input "1e"
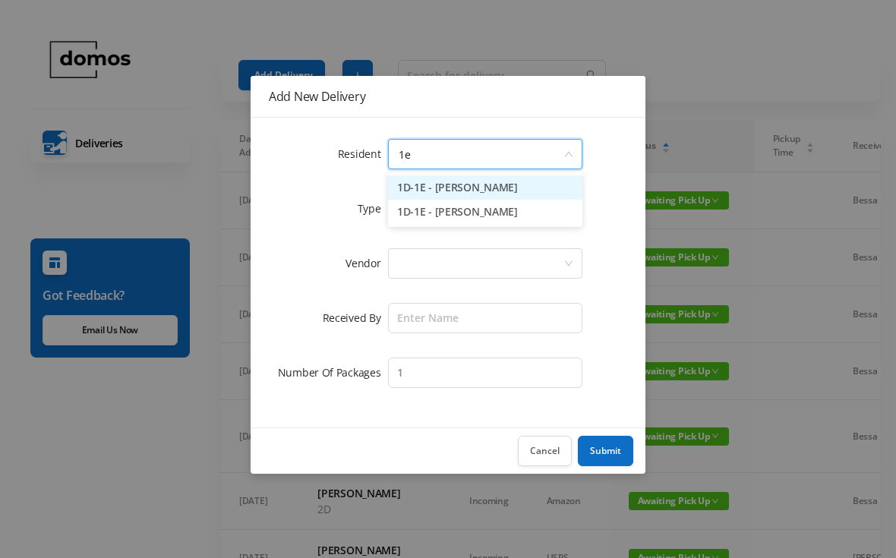
click at [481, 185] on li "1D-1E - [PERSON_NAME]" at bounding box center [485, 187] width 194 height 24
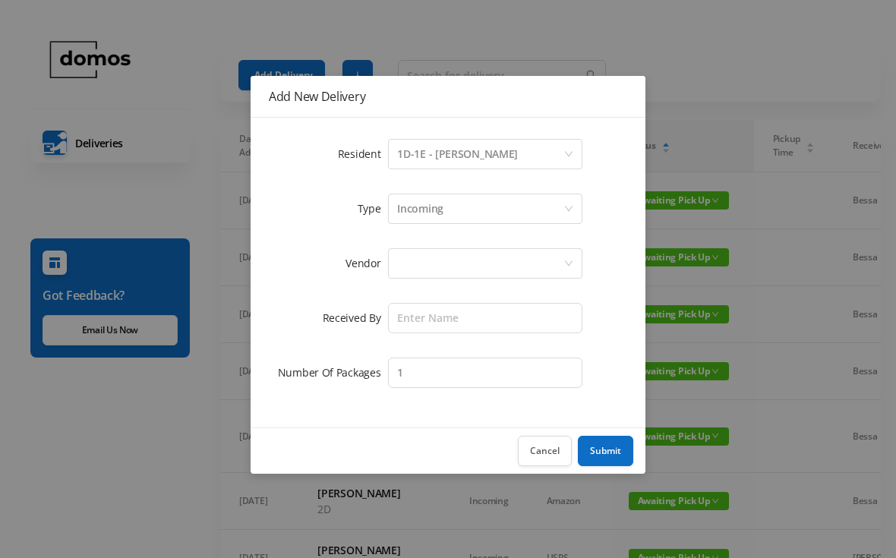
click at [481, 262] on div at bounding box center [480, 263] width 166 height 29
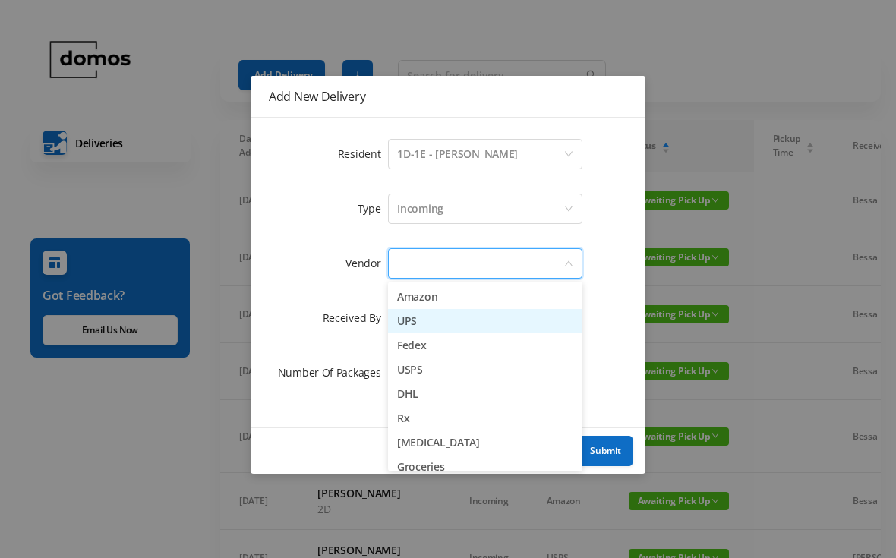
click at [433, 324] on li "UPS" at bounding box center [485, 321] width 194 height 24
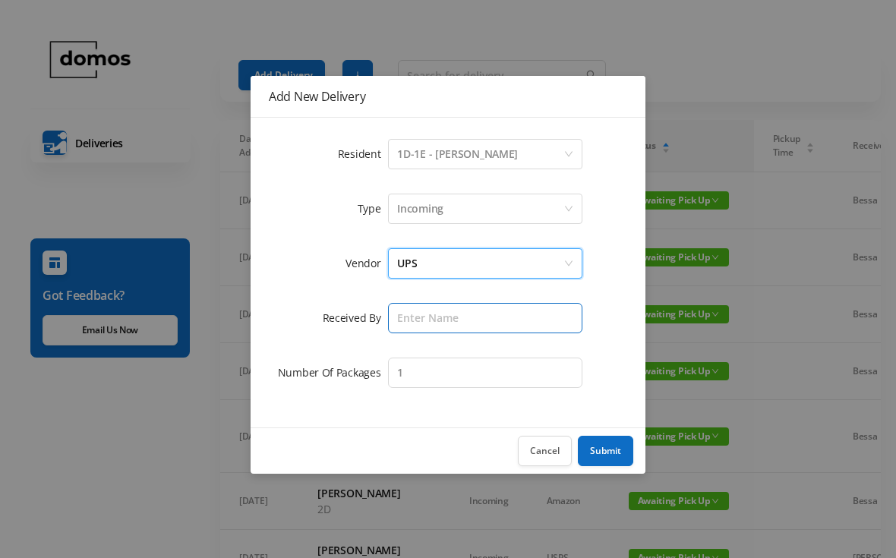
click at [483, 311] on input "text" at bounding box center [485, 318] width 194 height 30
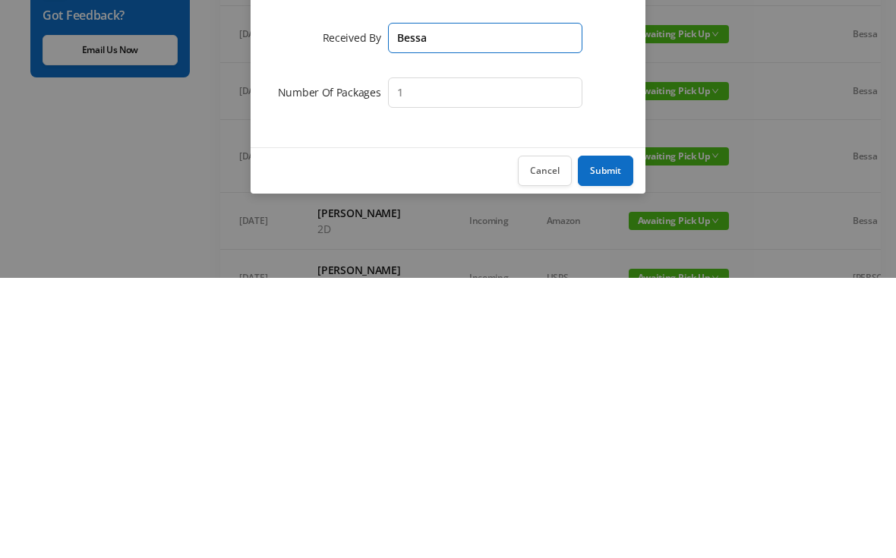
type input "Bessa"
click at [622, 436] on button "Submit" at bounding box center [605, 451] width 55 height 30
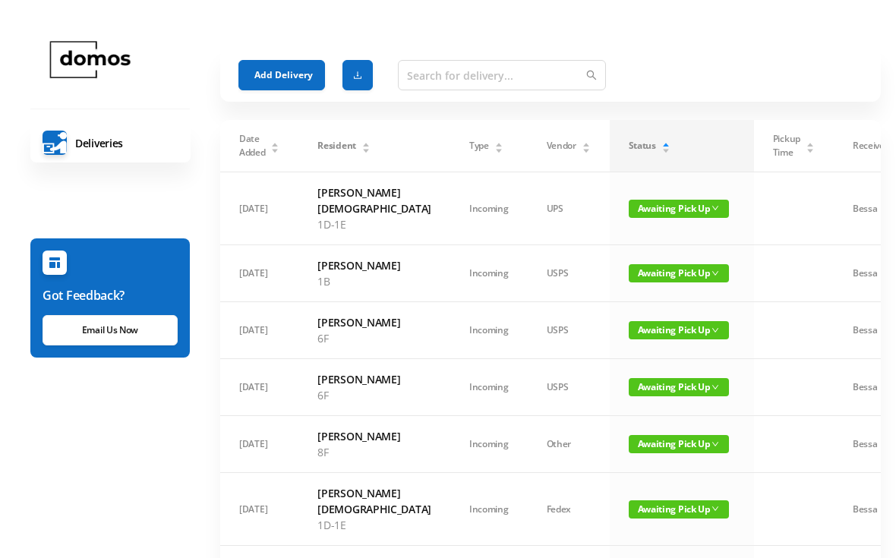
click at [305, 77] on button "Add Delivery" at bounding box center [281, 75] width 87 height 30
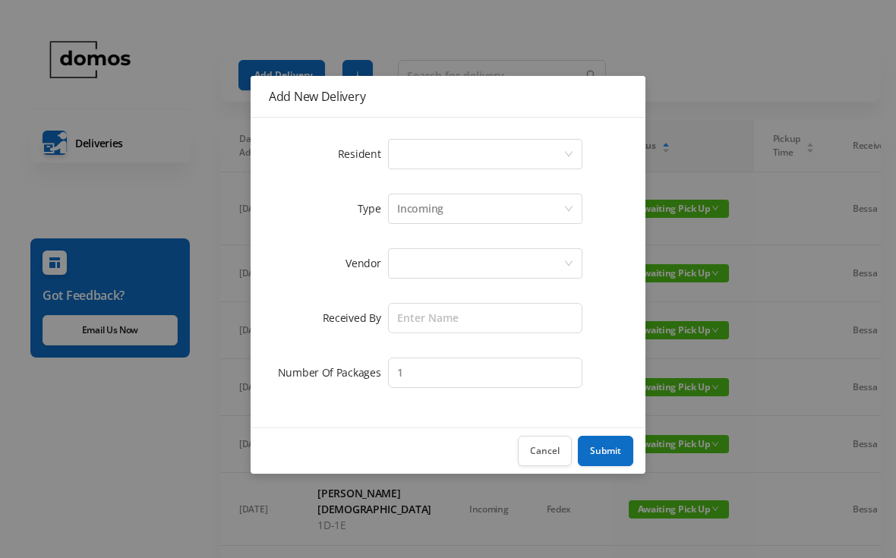
click at [475, 154] on div "Select a person" at bounding box center [480, 154] width 166 height 29
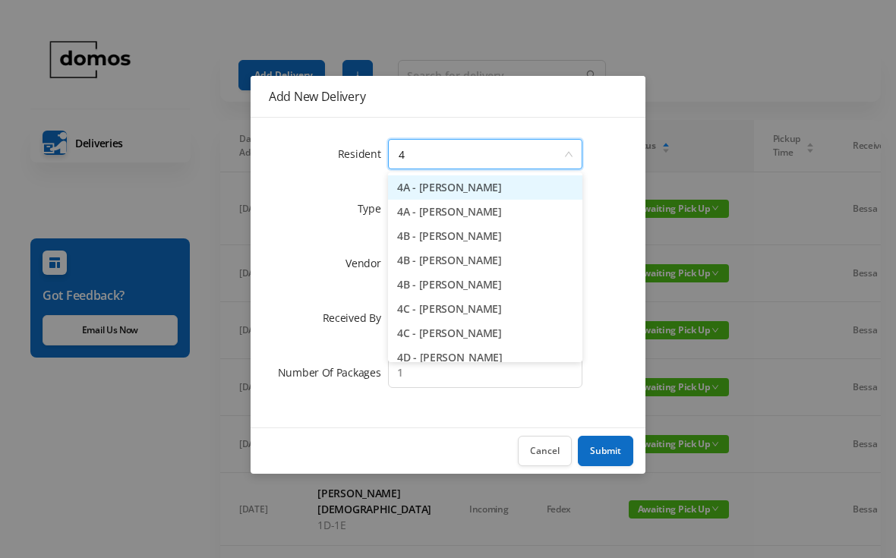
type input "4j"
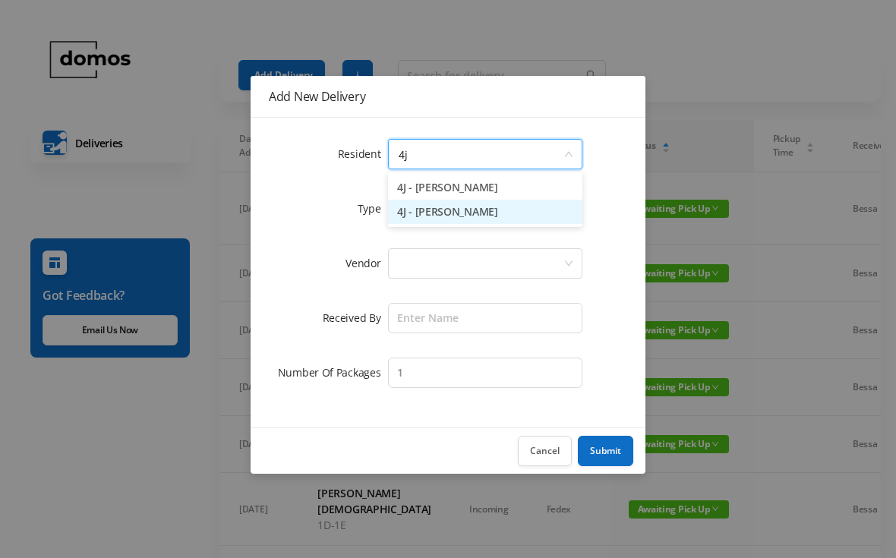
click at [483, 210] on li "4J - [PERSON_NAME]" at bounding box center [485, 212] width 194 height 24
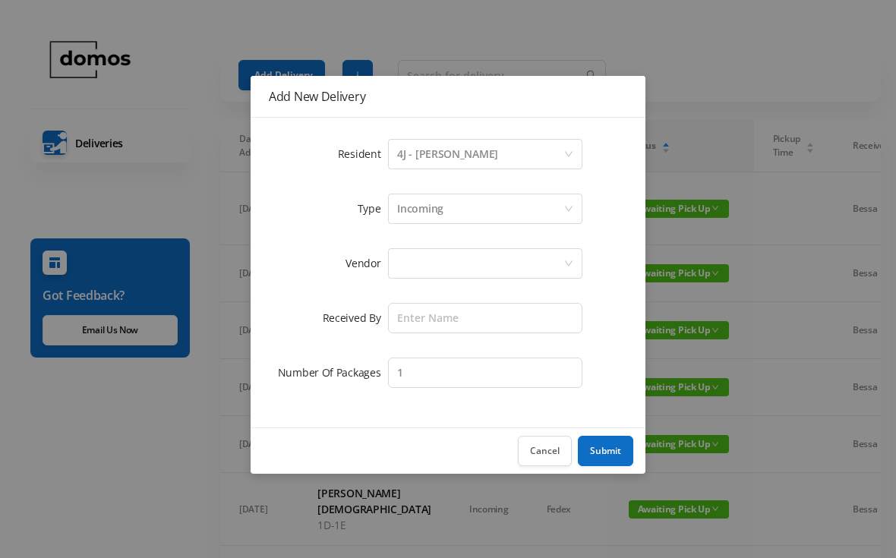
click at [478, 264] on div at bounding box center [480, 263] width 166 height 29
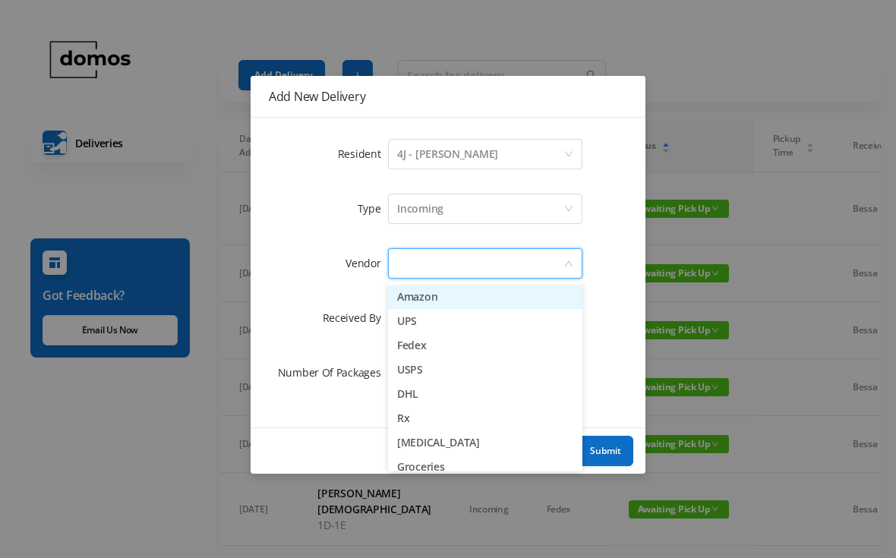
click at [420, 320] on li "UPS" at bounding box center [485, 321] width 194 height 24
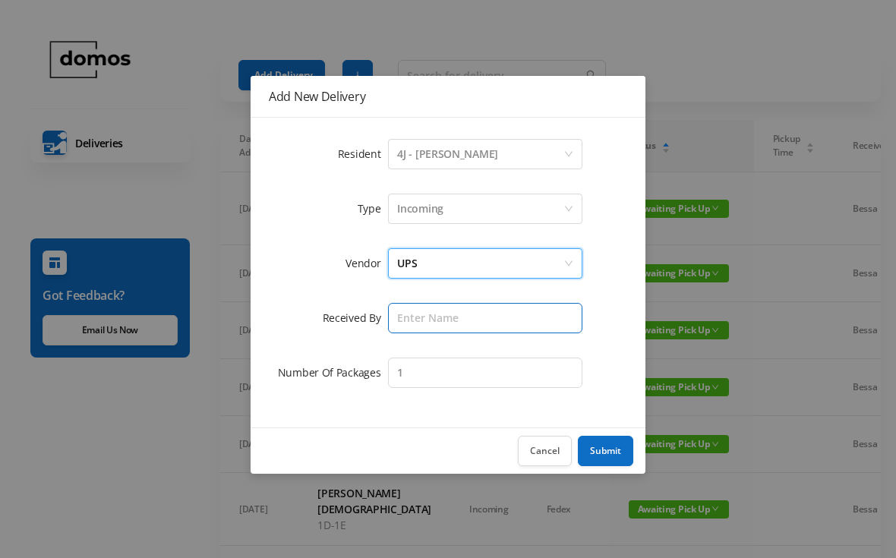
click at [475, 317] on input "text" at bounding box center [485, 318] width 194 height 30
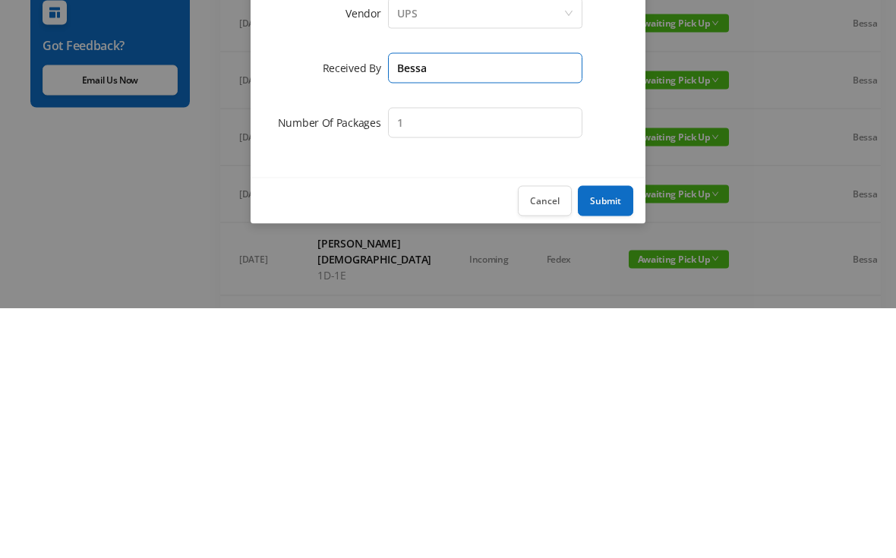
type input "Bessa"
click at [616, 436] on button "Submit" at bounding box center [605, 451] width 55 height 30
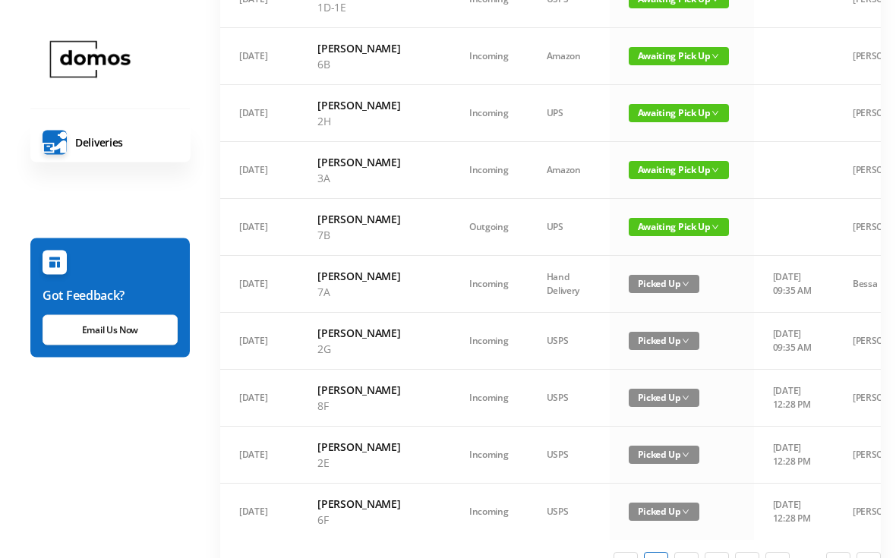
scroll to position [967, 0]
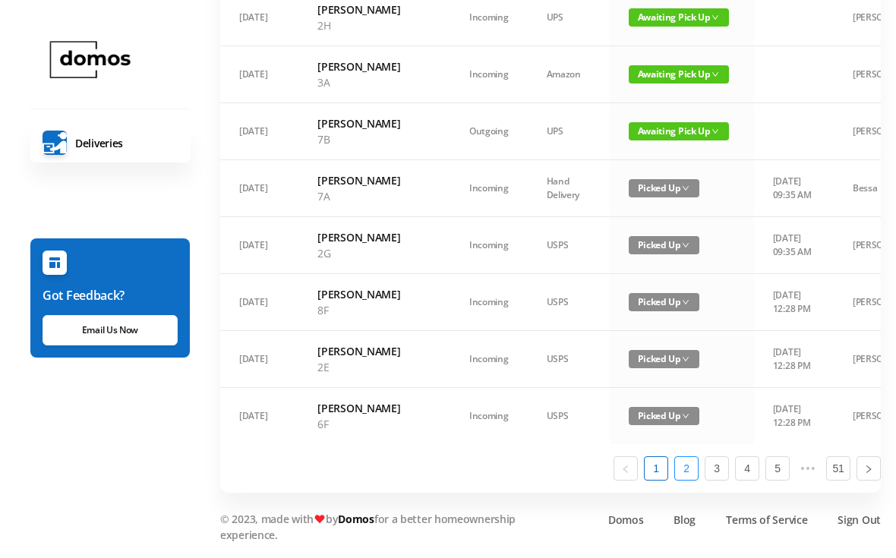
click at [690, 480] on link "2" at bounding box center [686, 468] width 23 height 23
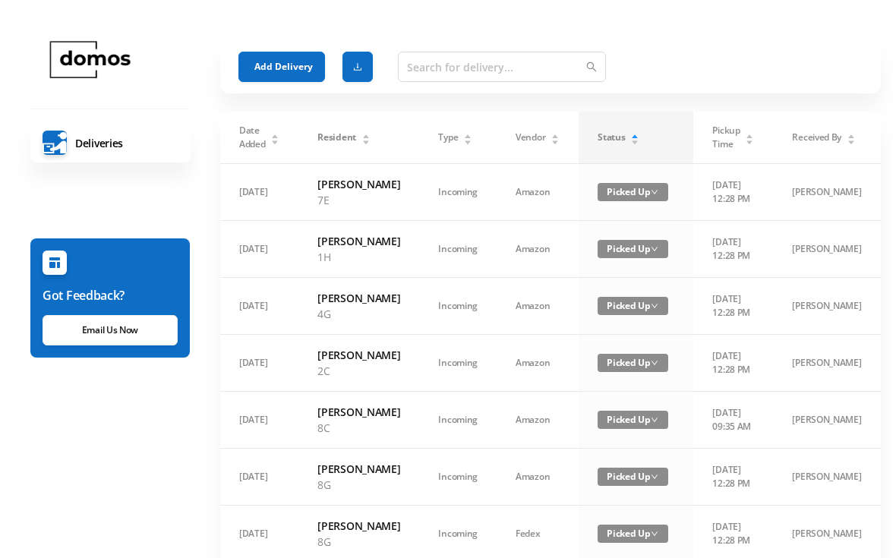
scroll to position [0, 0]
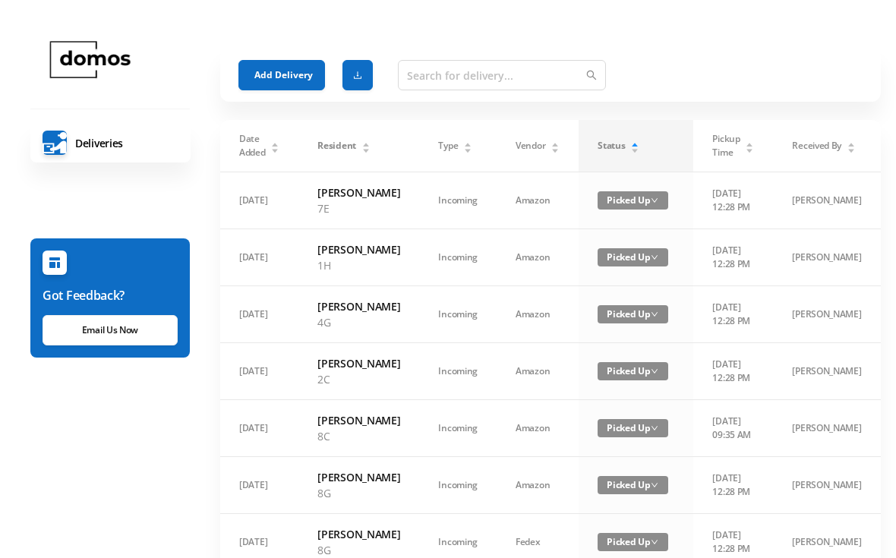
click at [273, 68] on button "Add Delivery" at bounding box center [281, 75] width 87 height 30
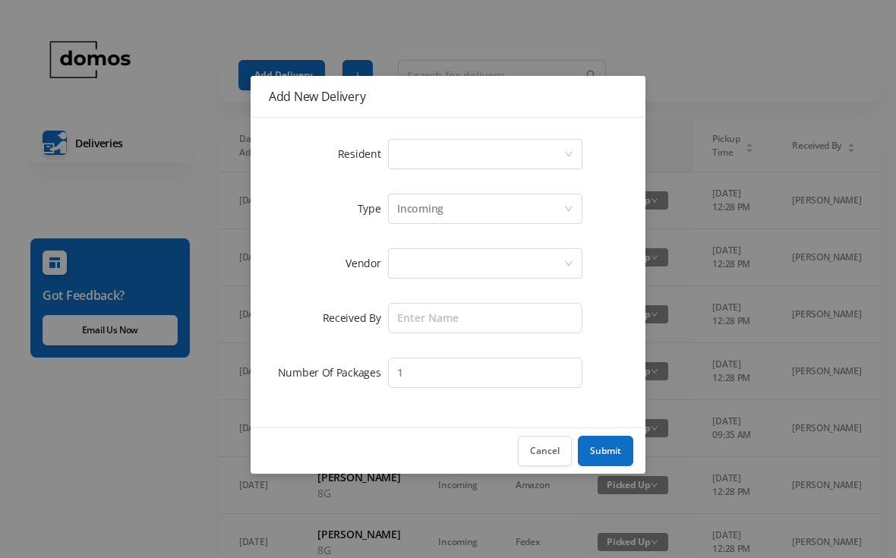
click at [473, 159] on div "Select a person" at bounding box center [480, 154] width 166 height 29
type input "6"
